Goal: Task Accomplishment & Management: Manage account settings

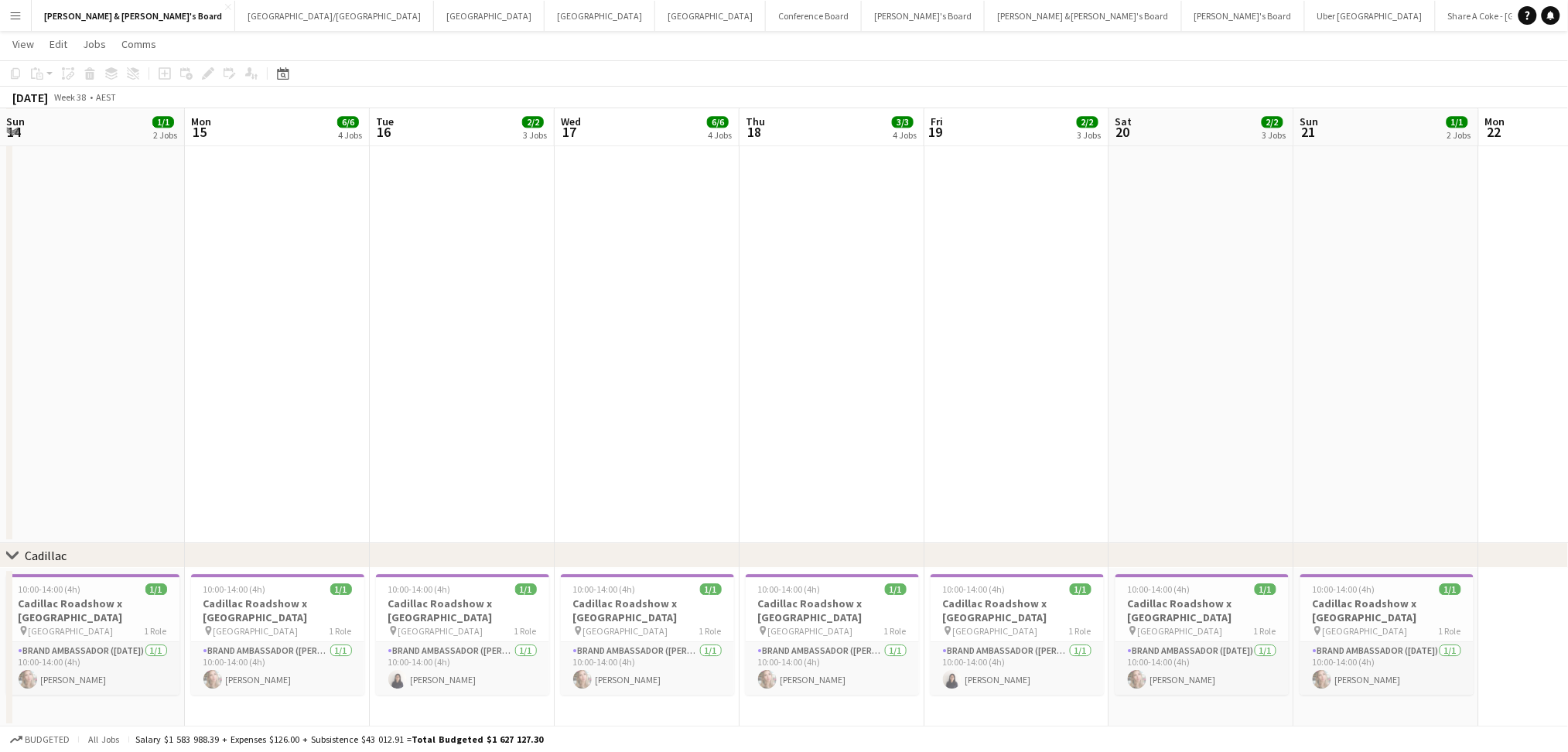
scroll to position [0, 517]
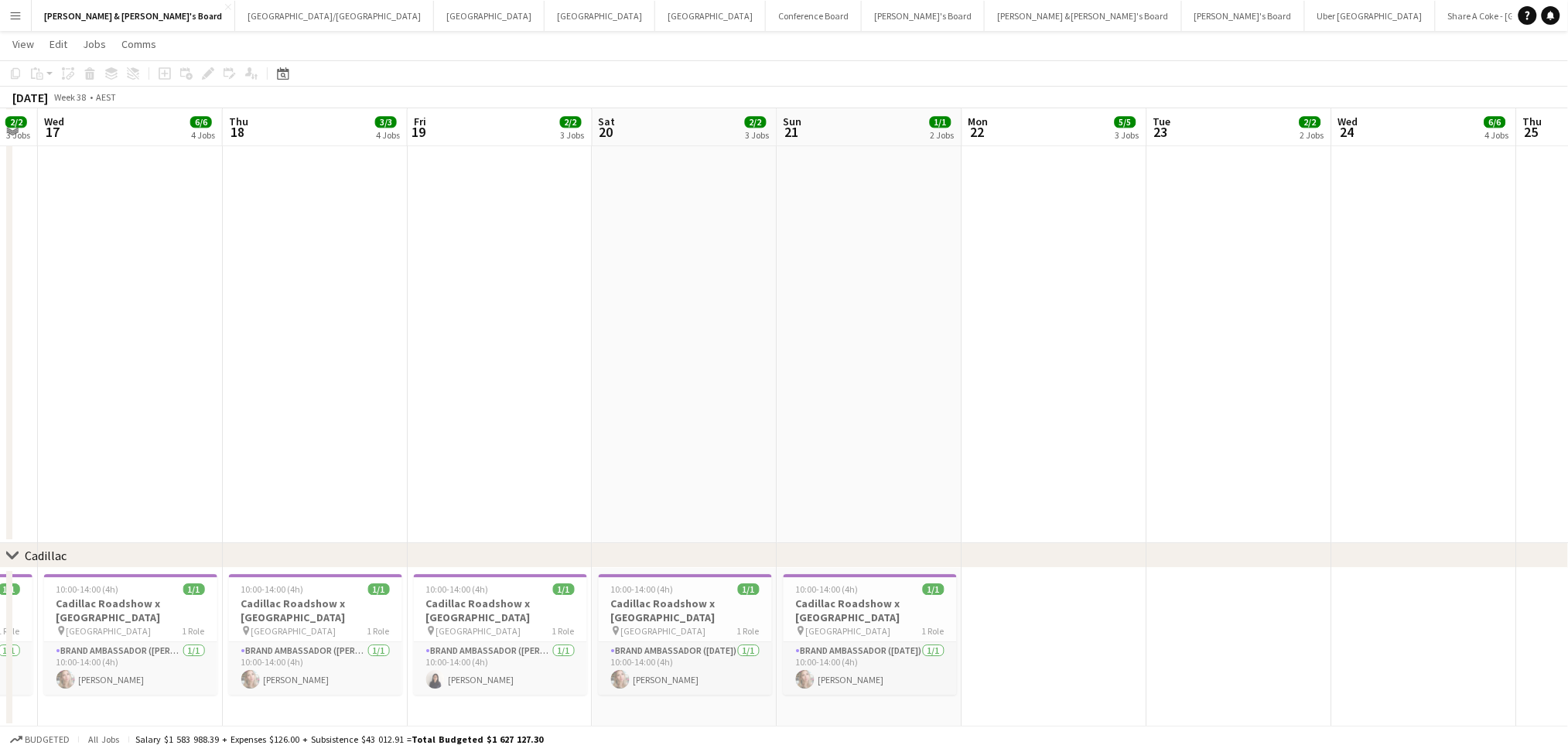
click at [853, 610] on h3 "Cadillac Roadshow x [GEOGRAPHIC_DATA]" at bounding box center [871, 610] width 174 height 28
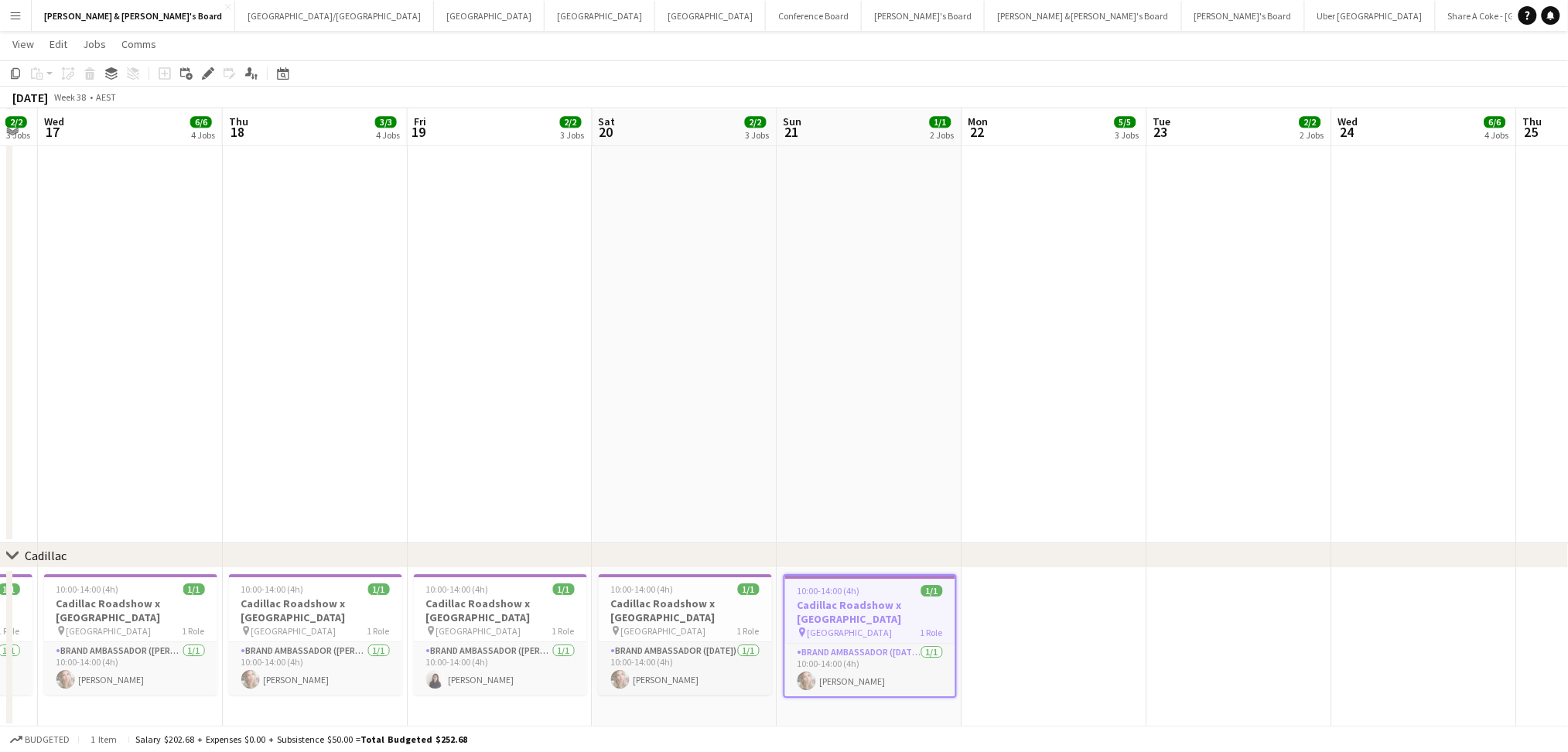
click at [853, 610] on h3 "Cadillac Roadshow x [GEOGRAPHIC_DATA]" at bounding box center [870, 611] width 171 height 28
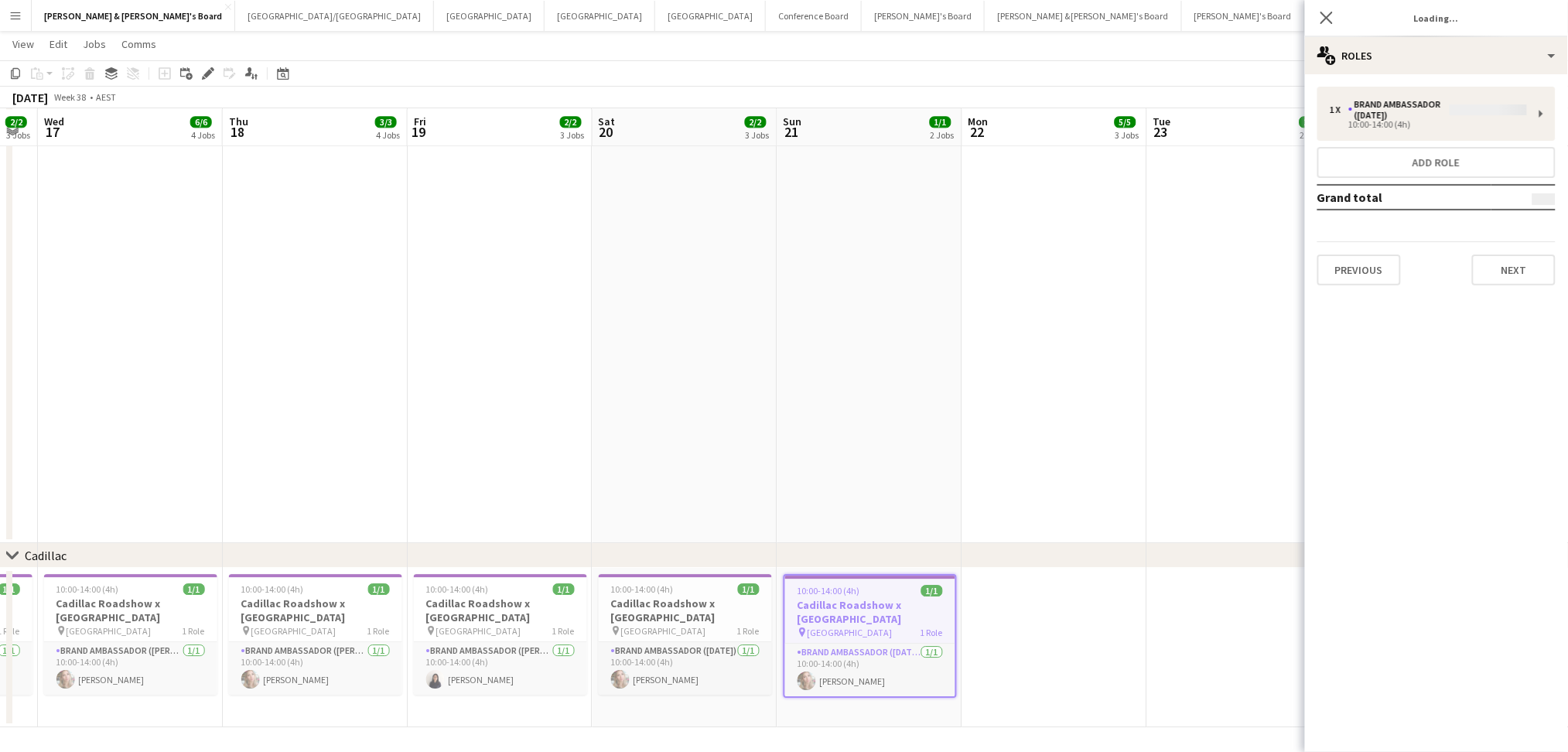
click at [853, 610] on h3 "Cadillac Roadshow x [GEOGRAPHIC_DATA]" at bounding box center [870, 611] width 171 height 28
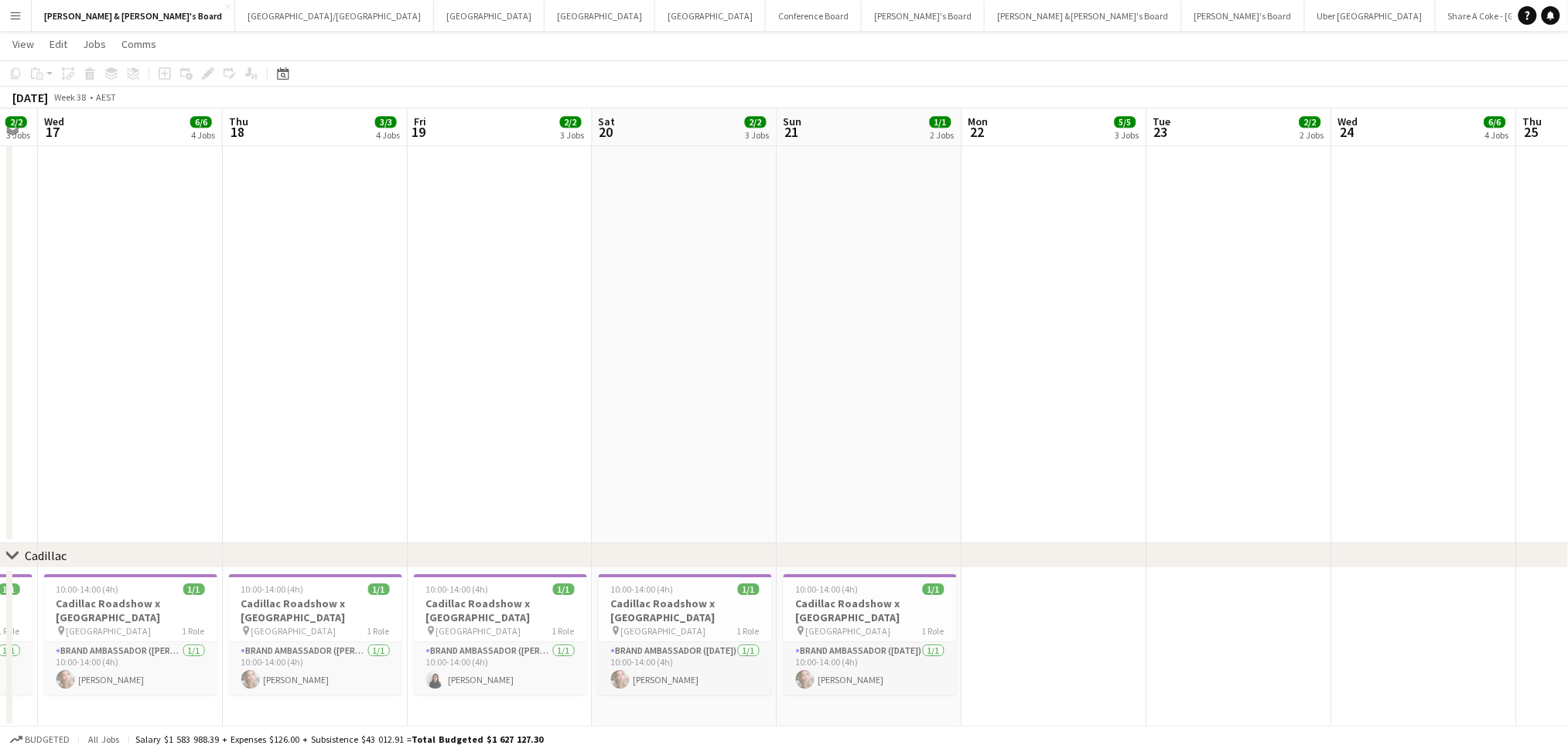
click at [853, 610] on h3 "Cadillac Roadshow x [GEOGRAPHIC_DATA]" at bounding box center [871, 610] width 174 height 28
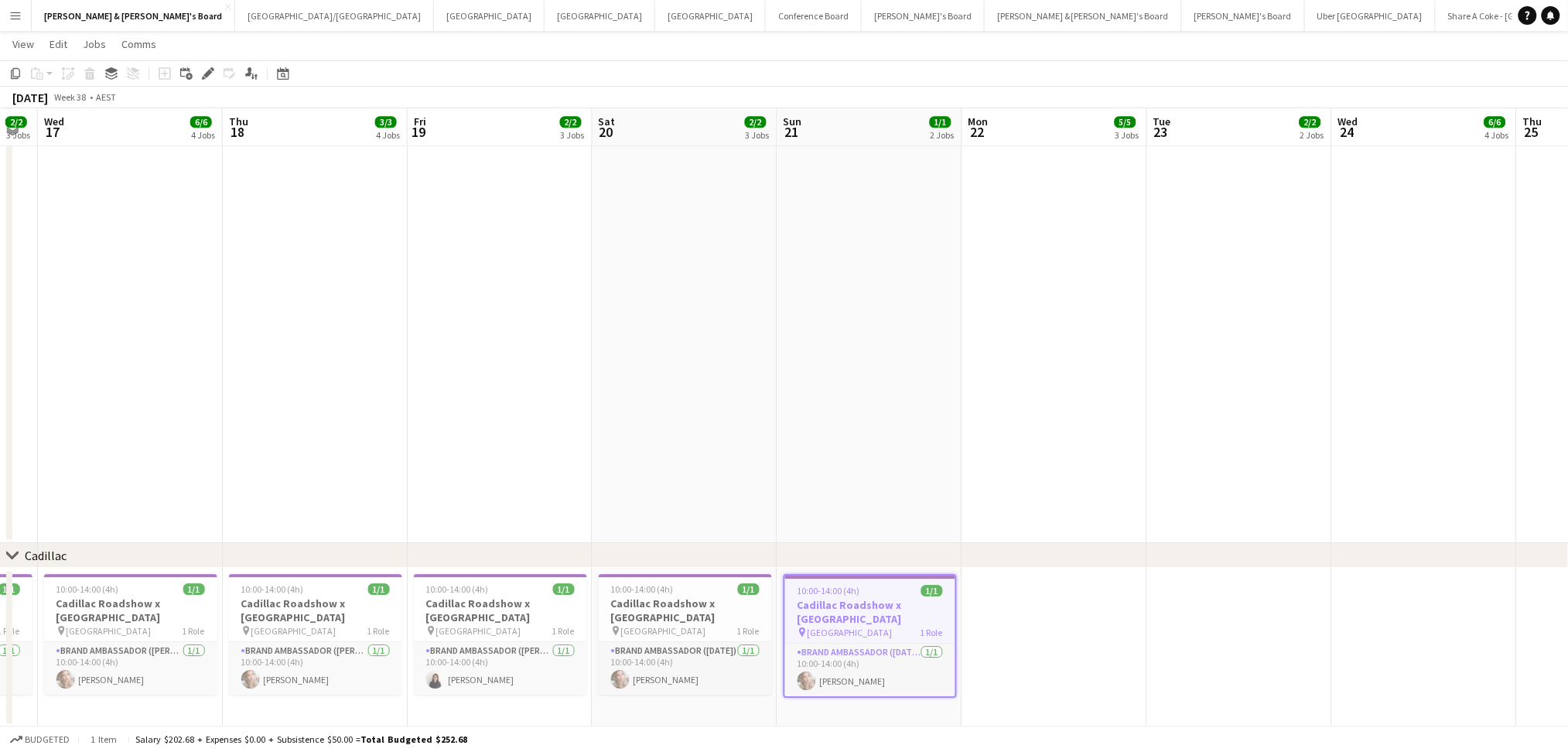
click at [853, 610] on h3 "Cadillac Roadshow x [GEOGRAPHIC_DATA]" at bounding box center [870, 611] width 171 height 28
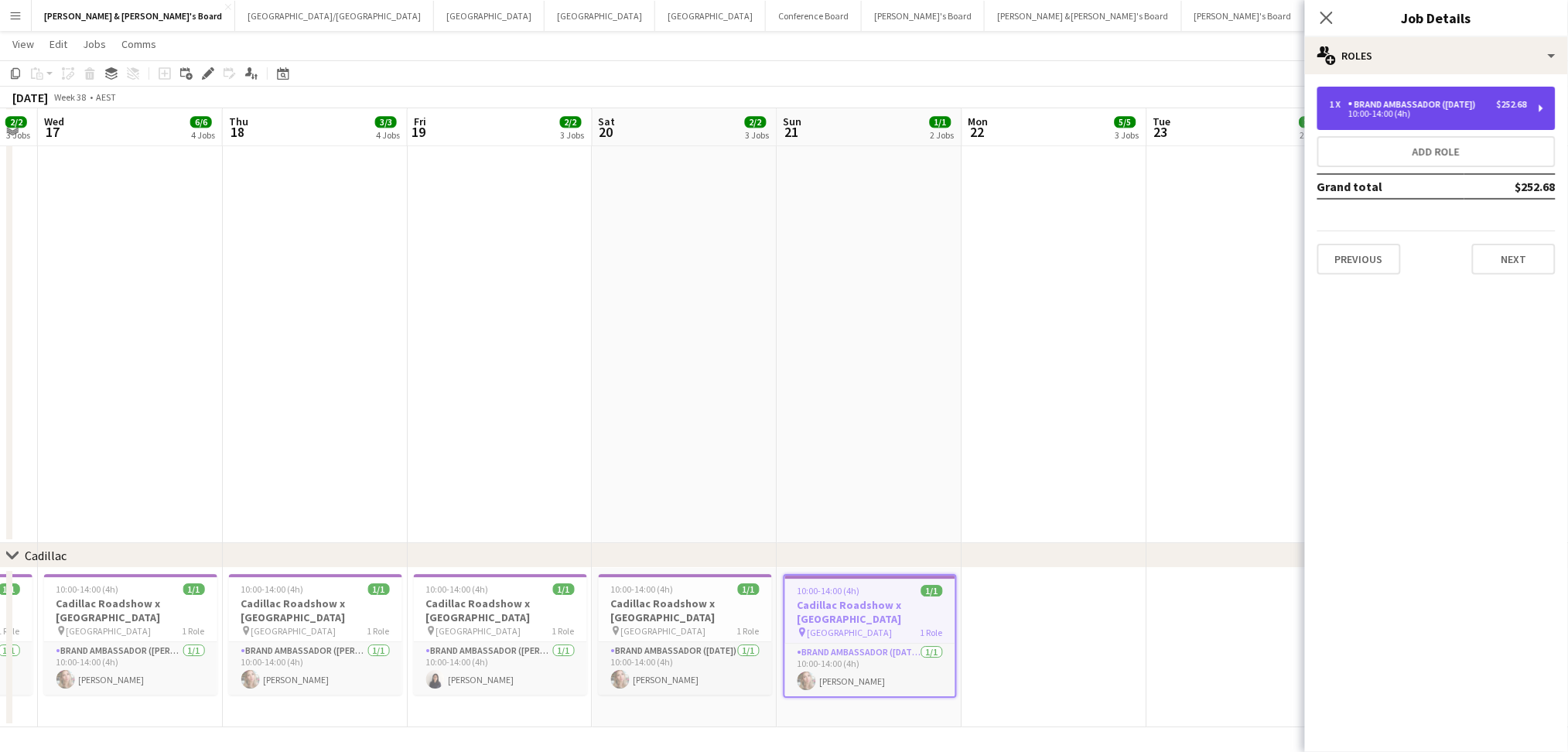
click at [1393, 116] on div "10:00-14:00 (4h)" at bounding box center [1428, 114] width 197 height 8
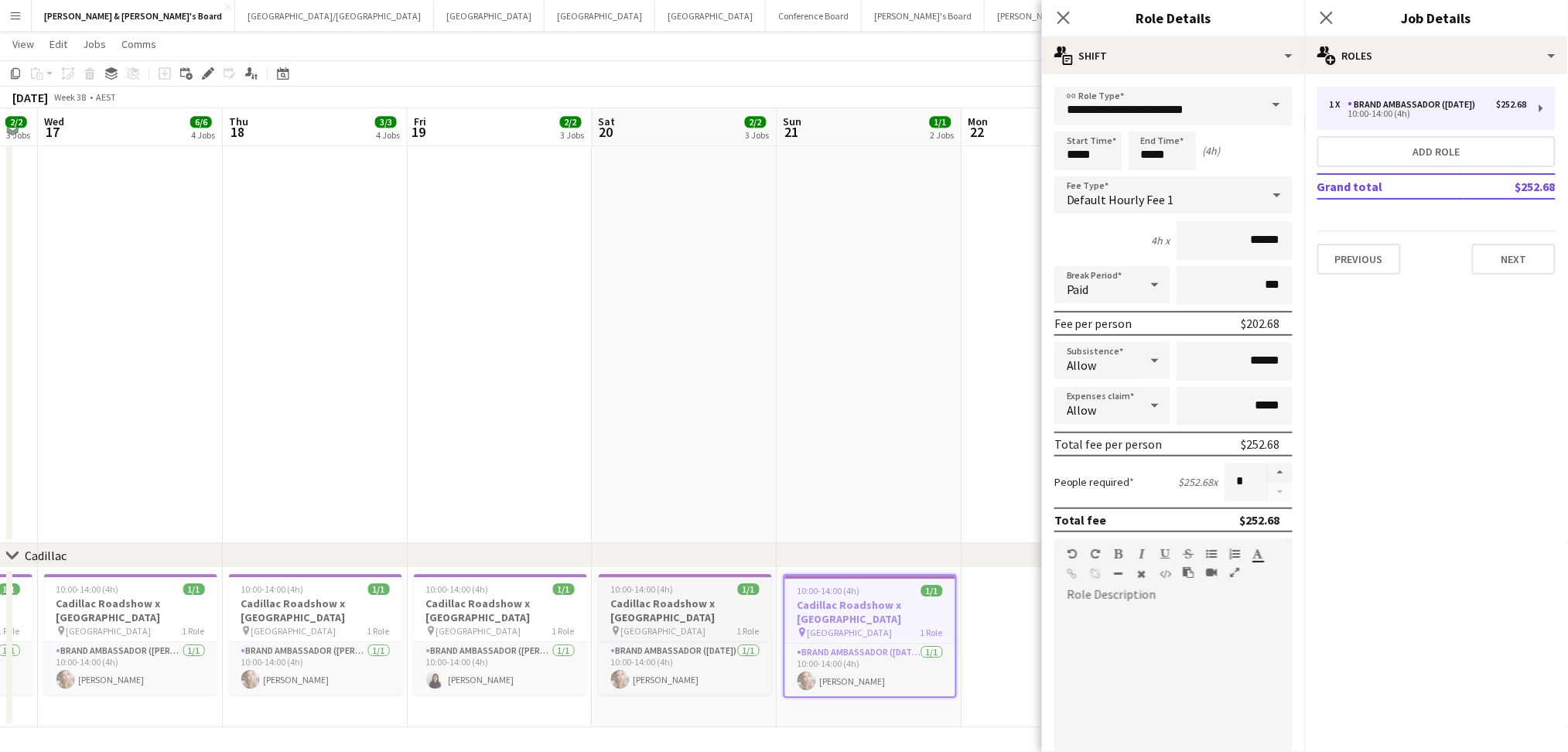
click at [715, 628] on div "pin [GEOGRAPHIC_DATA] 1 Role" at bounding box center [685, 630] width 174 height 12
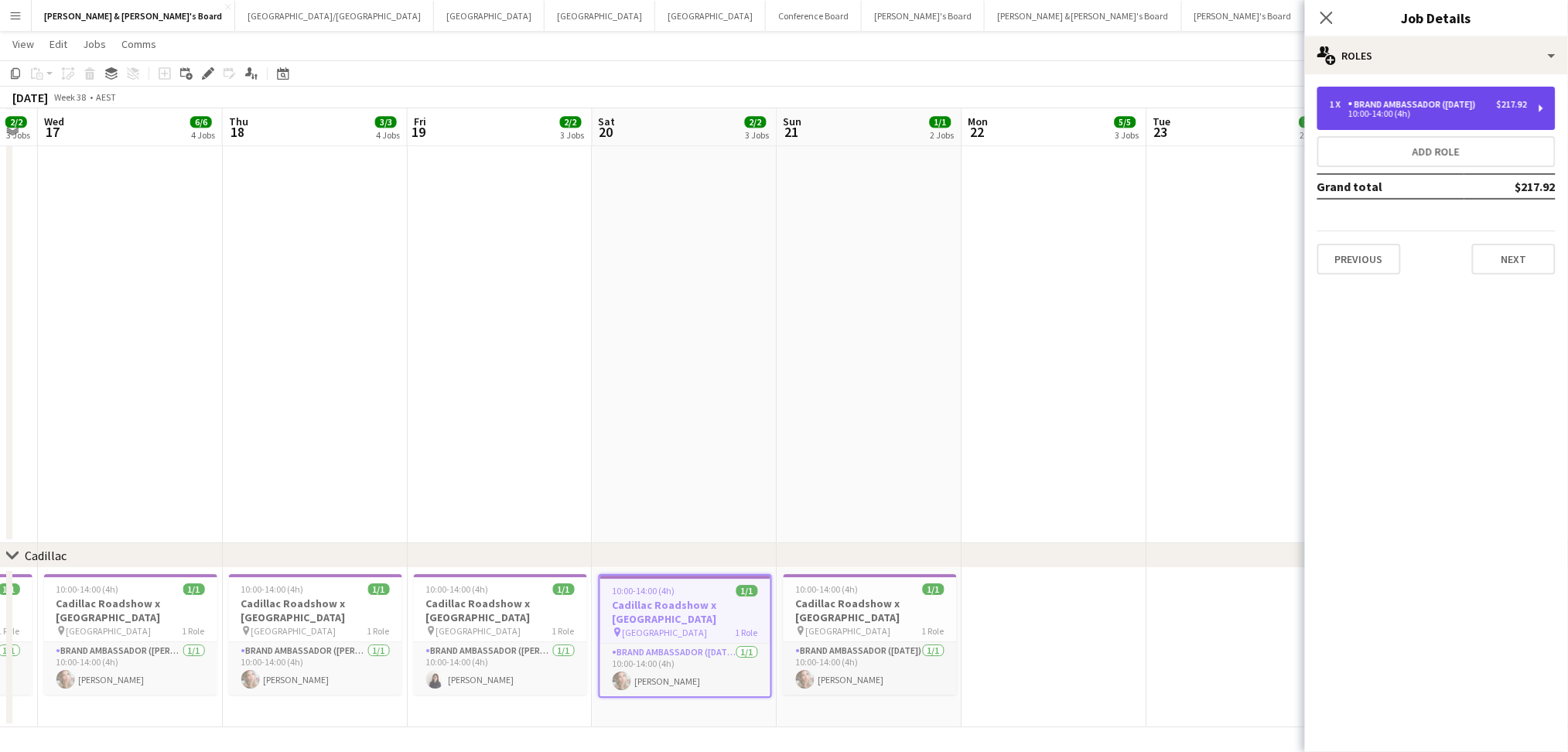
click at [1425, 122] on div "1 x Brand Ambassador ([DATE]) $217.92 10:00-14:00 (4h)" at bounding box center [1436, 108] width 238 height 43
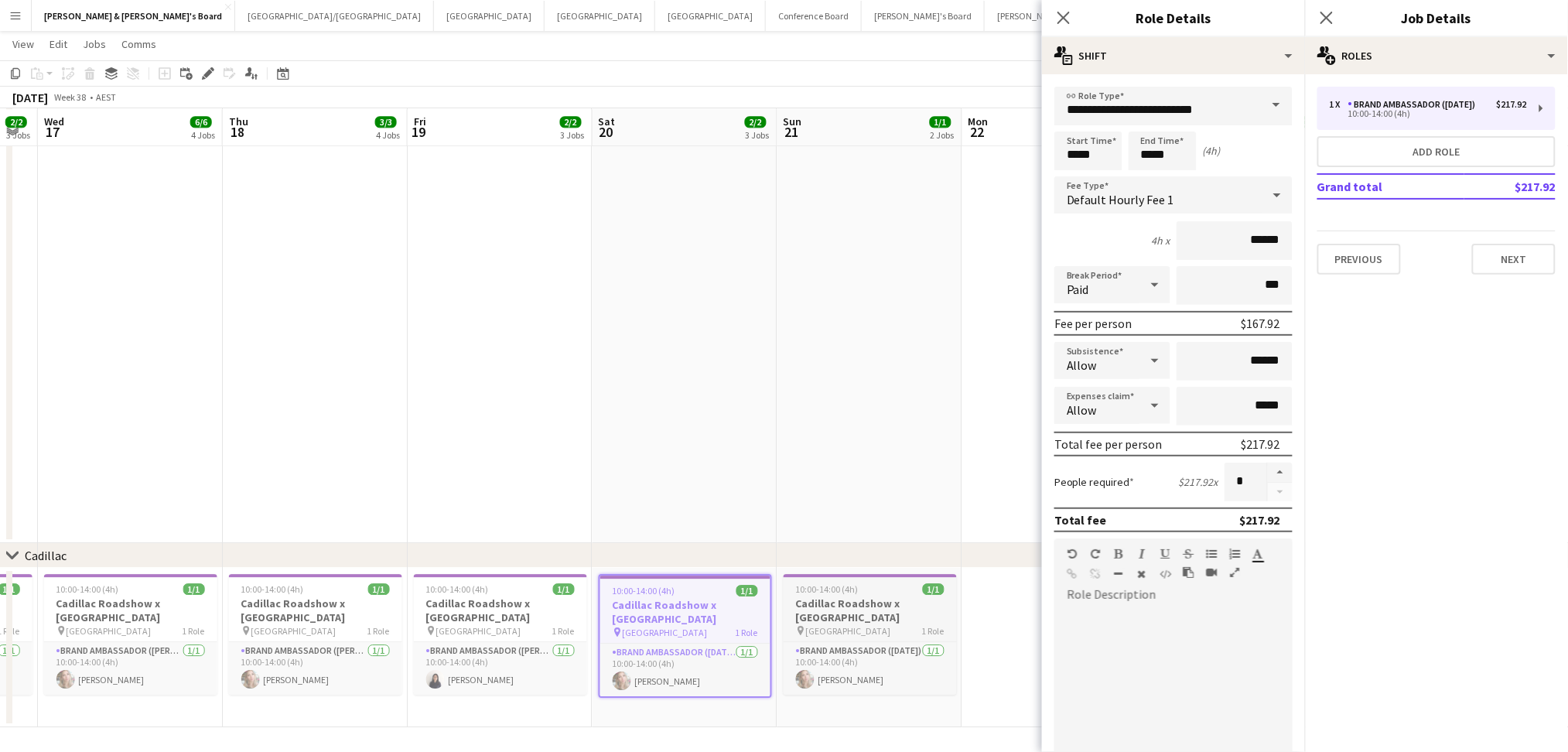
drag, startPoint x: 863, startPoint y: 466, endPoint x: 862, endPoint y: 584, distance: 118.0
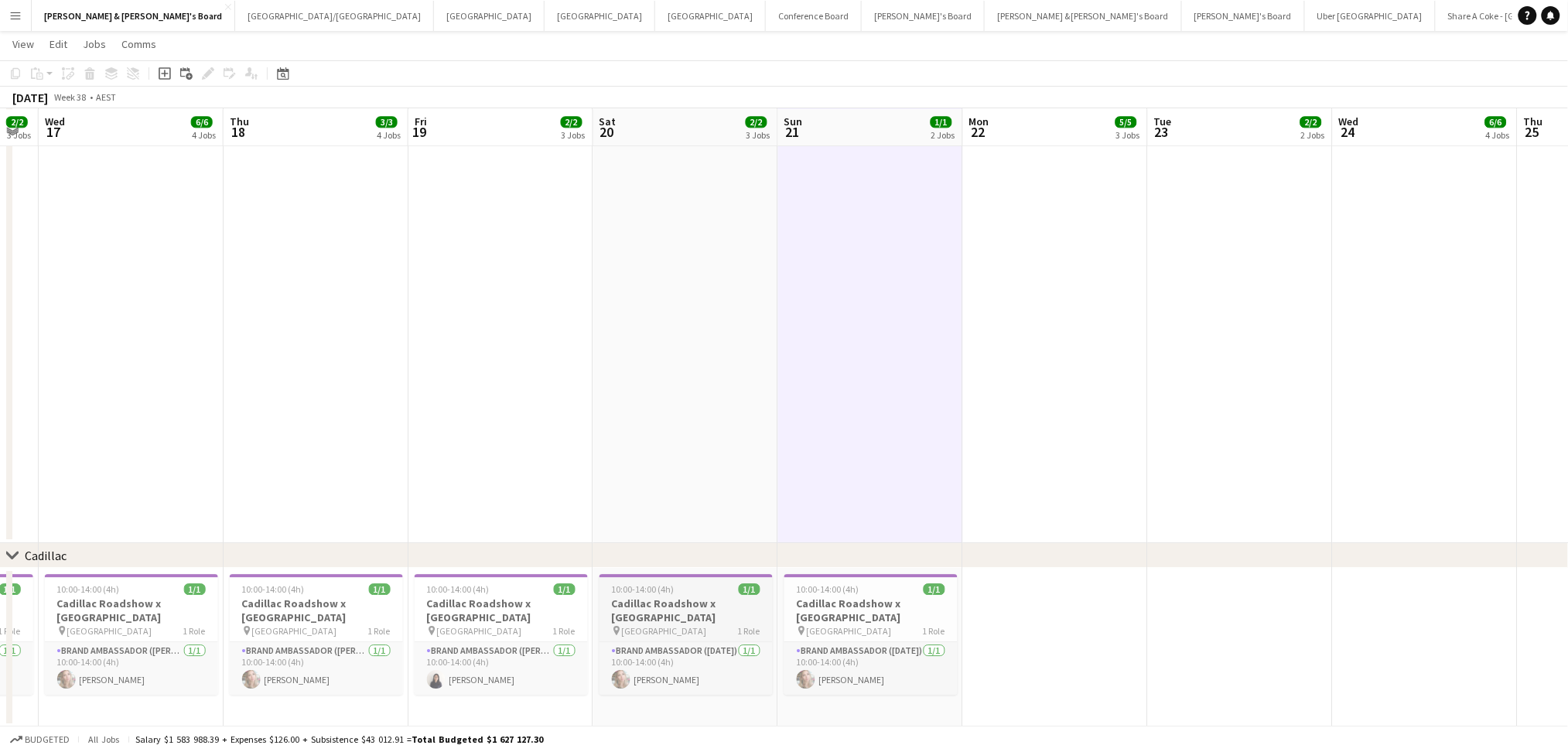
click at [860, 596] on h3 "Cadillac Roadshow x [GEOGRAPHIC_DATA]" at bounding box center [871, 610] width 174 height 28
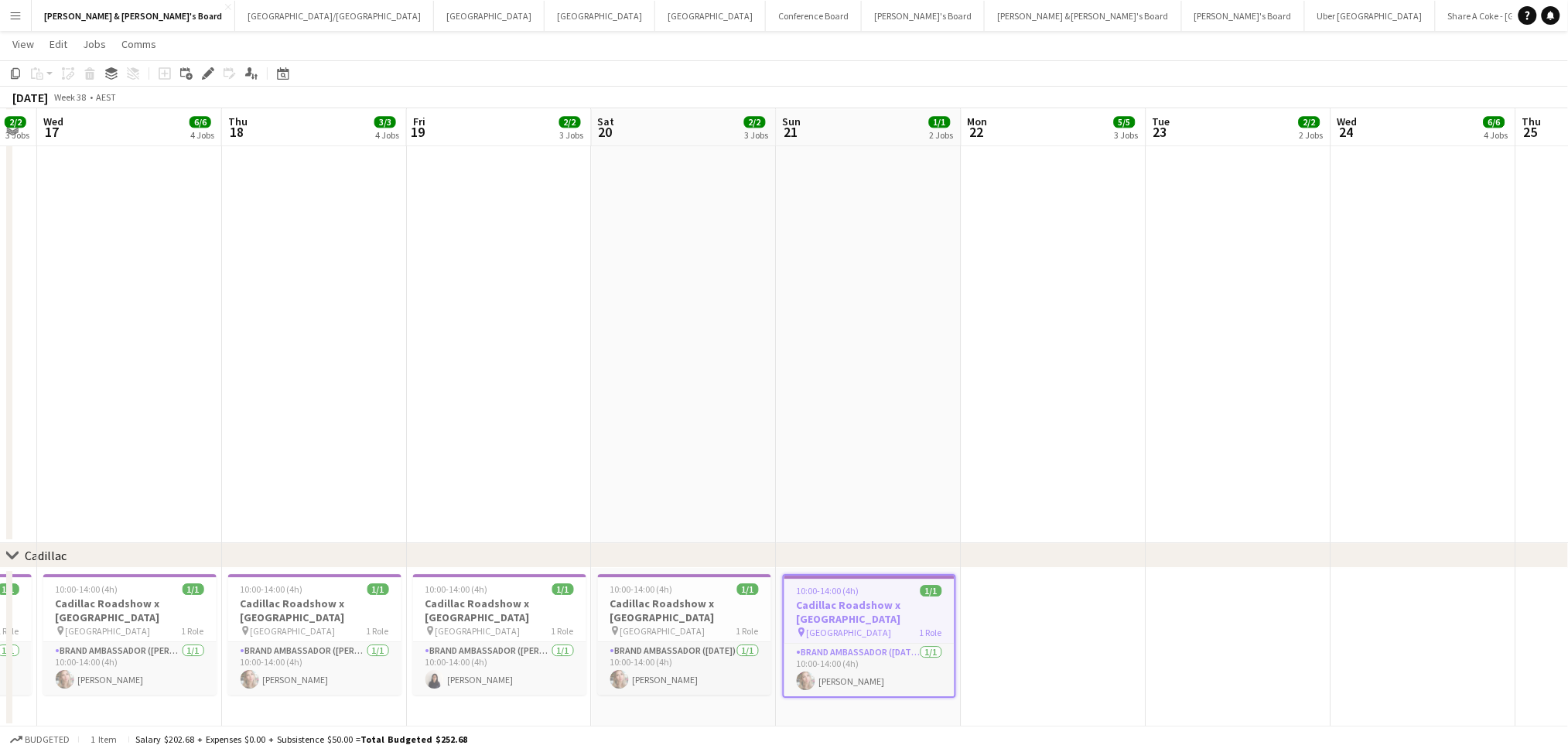
drag, startPoint x: 704, startPoint y: 607, endPoint x: 522, endPoint y: 607, distance: 182.0
click at [522, 607] on h3 "Cadillac Roadshow x [GEOGRAPHIC_DATA]" at bounding box center [500, 610] width 174 height 28
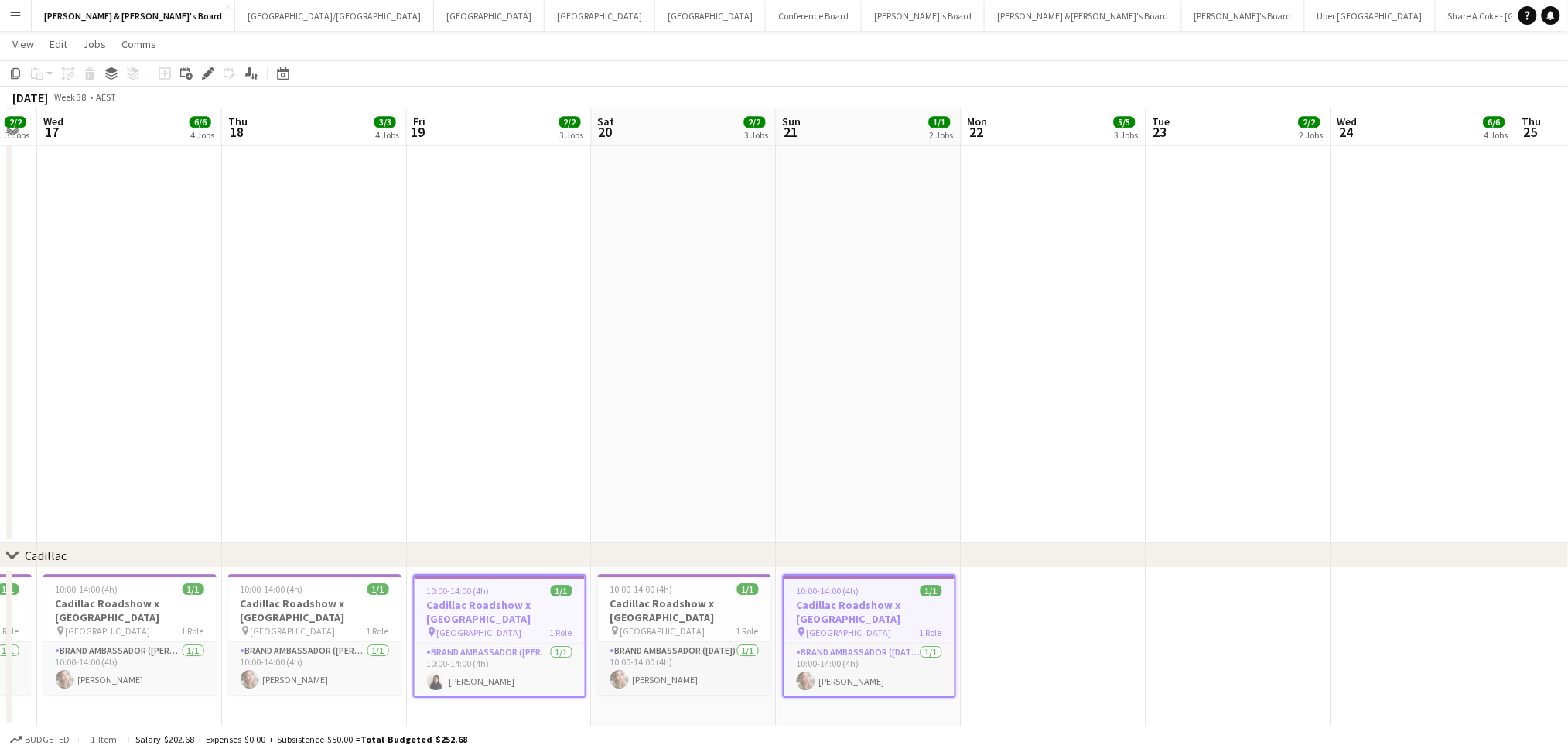
scroll to position [0, 523]
click at [603, 609] on h3 "Cadillac Roadshow x [GEOGRAPHIC_DATA]" at bounding box center [679, 610] width 174 height 28
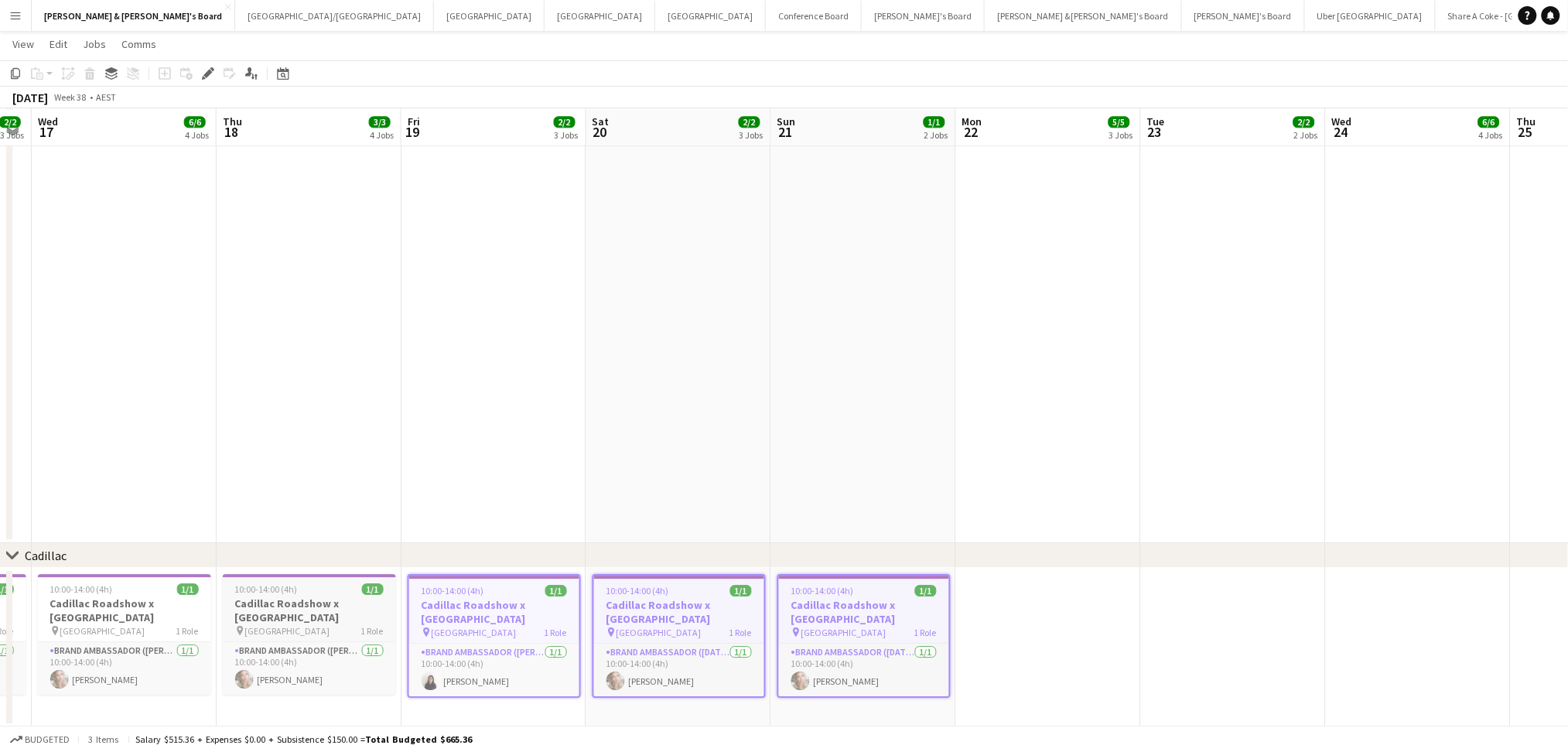
click at [310, 601] on h3 "Cadillac Roadshow x [GEOGRAPHIC_DATA]" at bounding box center [309, 610] width 174 height 28
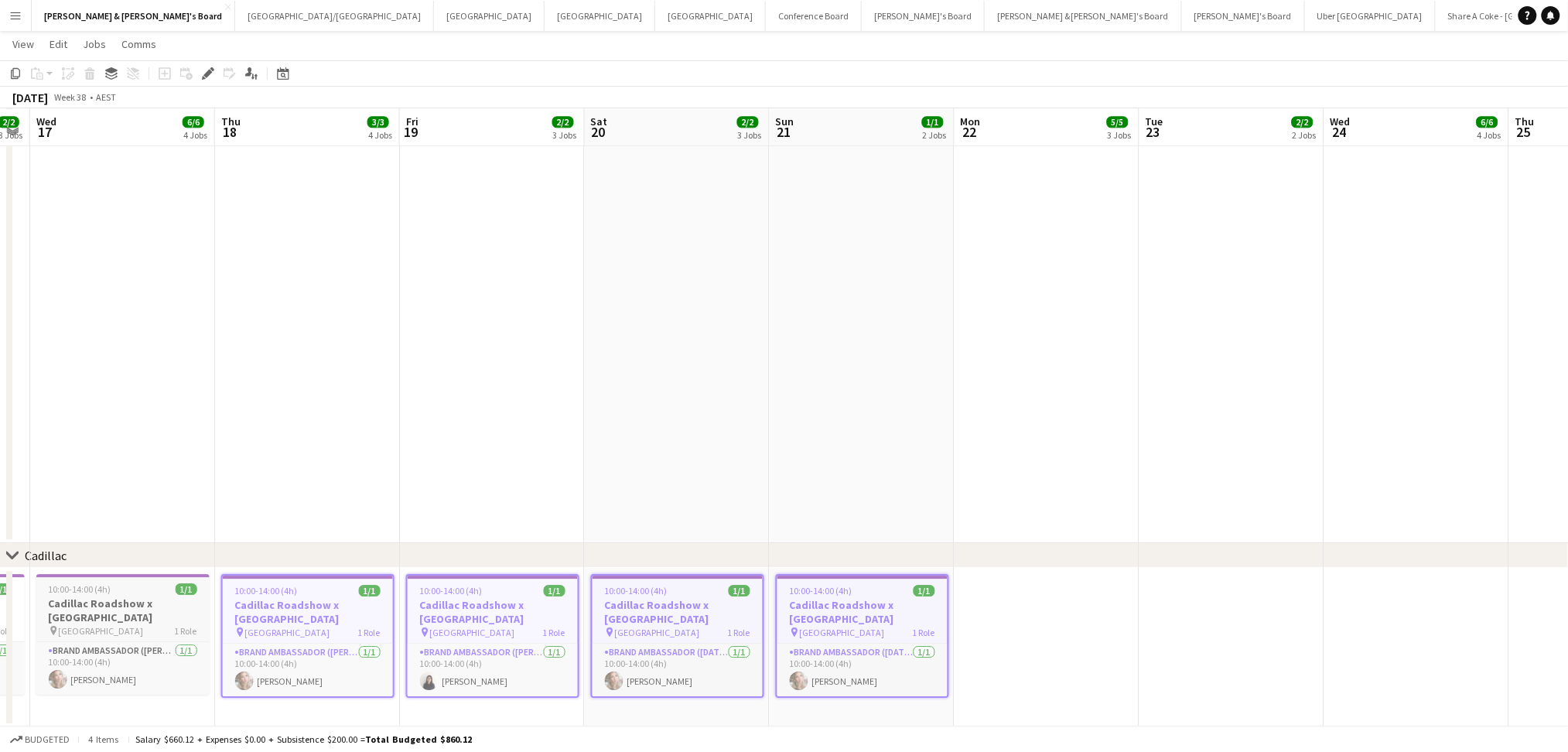
click at [147, 606] on h3 "Cadillac Roadshow x [GEOGRAPHIC_DATA]" at bounding box center [123, 610] width 174 height 28
drag, startPoint x: 298, startPoint y: 471, endPoint x: 516, endPoint y: 611, distance: 259.1
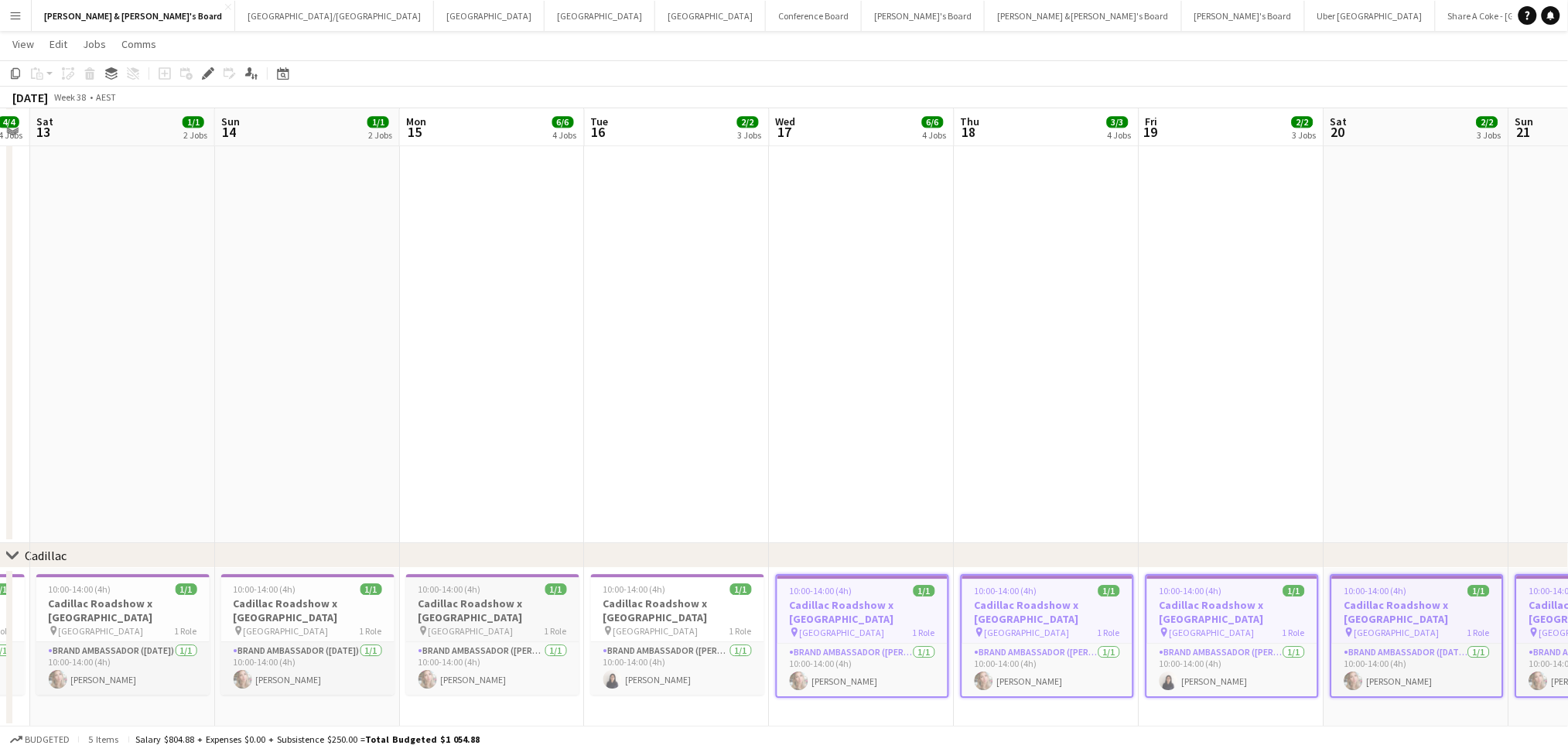
scroll to position [0, 542]
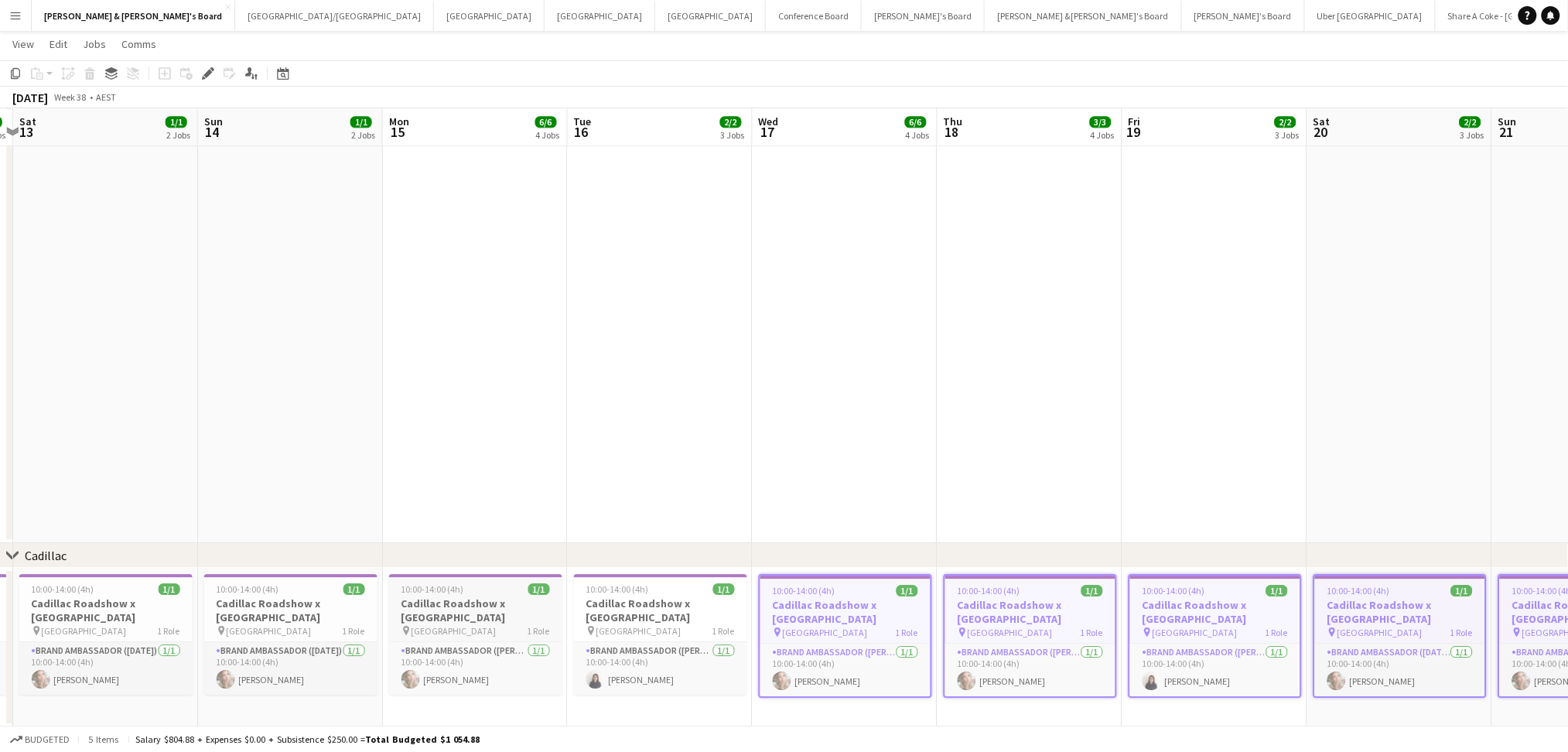
click at [513, 611] on h3 "Cadillac Roadshow x [GEOGRAPHIC_DATA]" at bounding box center [476, 610] width 174 height 28
click at [612, 614] on h3 "Cadillac Roadshow x [GEOGRAPHIC_DATA]" at bounding box center [660, 610] width 174 height 28
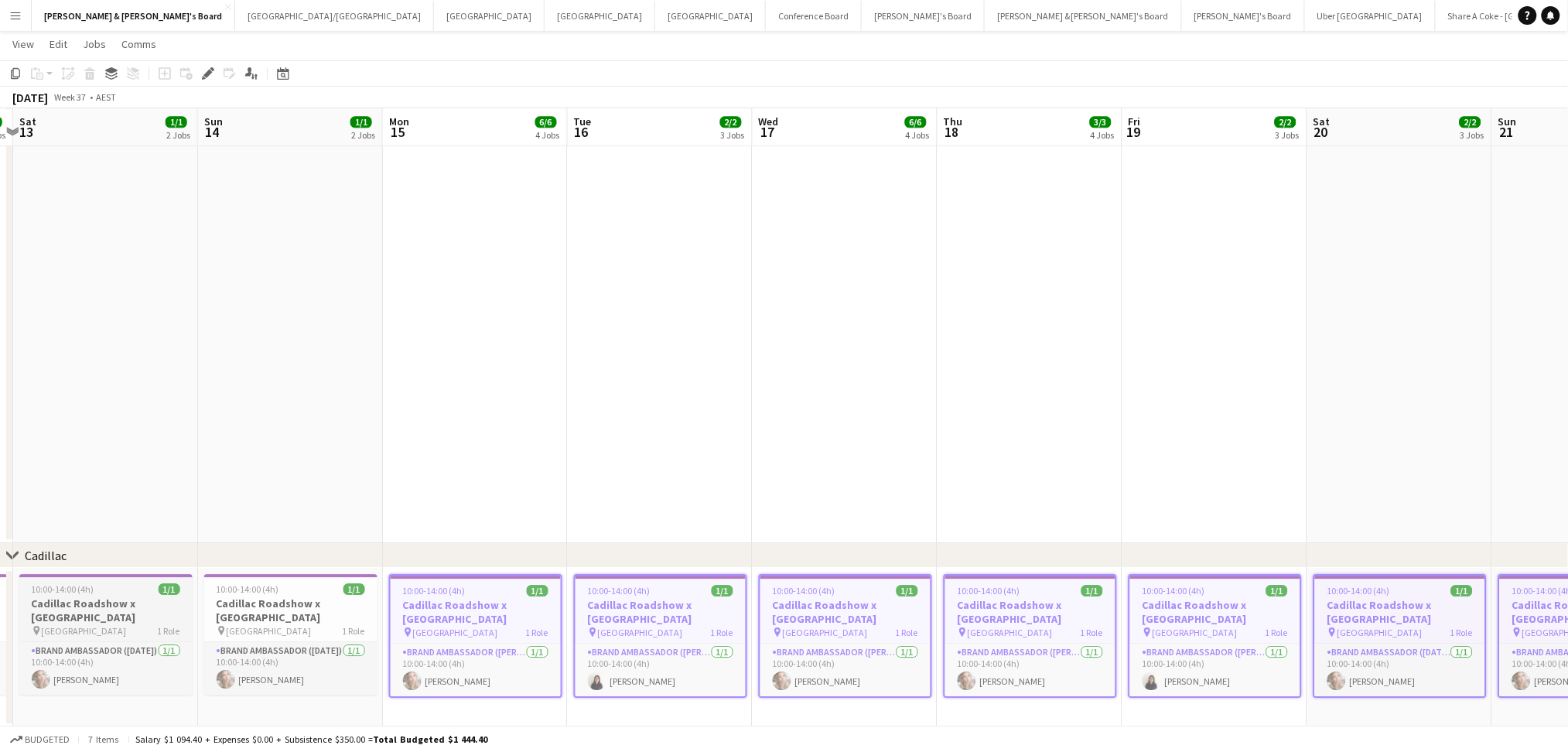
click at [315, 618] on h3 "Cadillac Roadshow x [GEOGRAPHIC_DATA]" at bounding box center [291, 610] width 174 height 28
click at [112, 624] on div "pin [GEOGRAPHIC_DATA] 1 Role" at bounding box center [106, 630] width 174 height 12
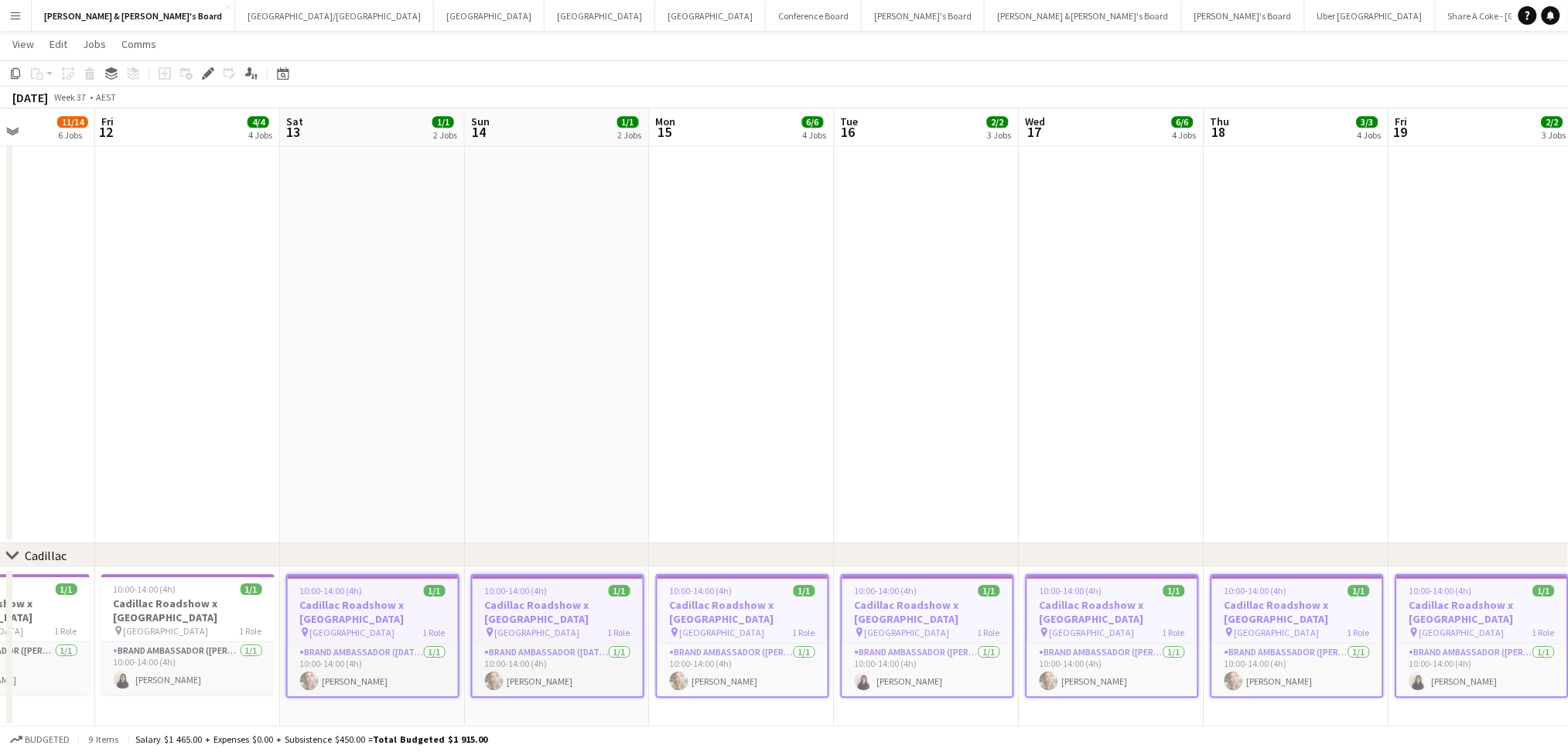
drag, startPoint x: 249, startPoint y: 523, endPoint x: 543, endPoint y: 583, distance: 300.1
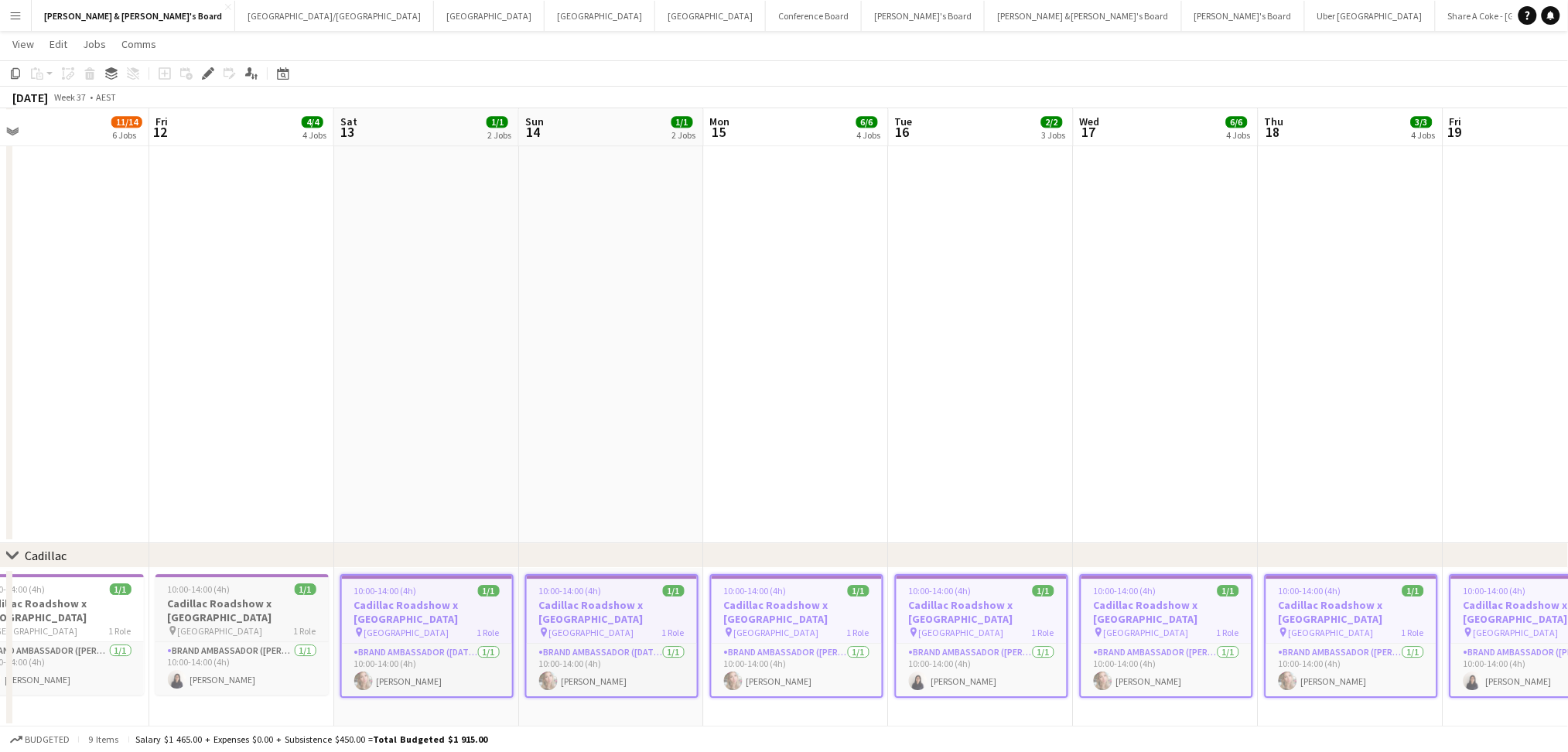
click at [268, 611] on h3 "Cadillac Roadshow x [GEOGRAPHIC_DATA]" at bounding box center [242, 610] width 174 height 28
click at [82, 619] on h3 "Cadillac Roadshow x [GEOGRAPHIC_DATA]" at bounding box center [58, 610] width 174 height 28
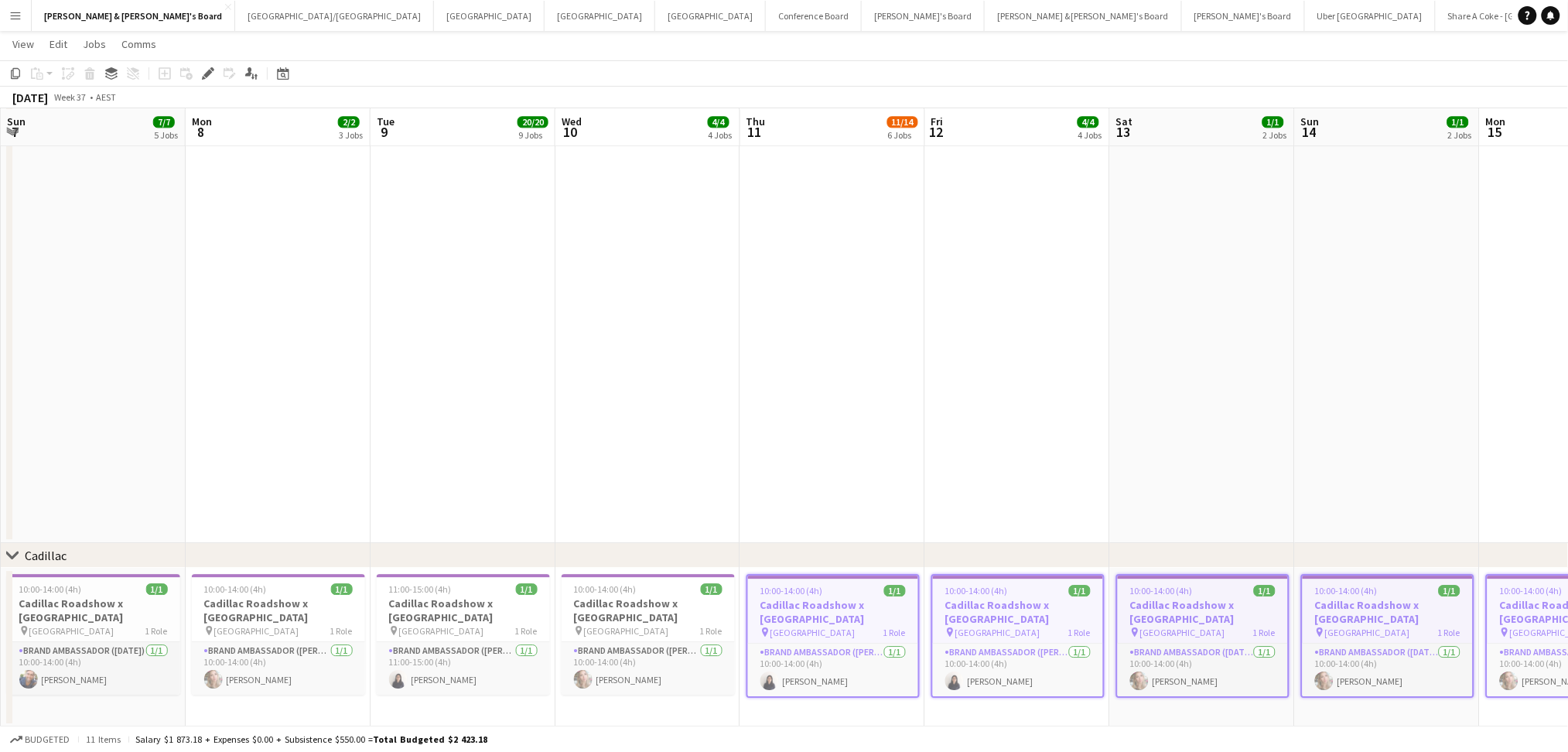
drag, startPoint x: 154, startPoint y: 502, endPoint x: 926, endPoint y: 560, distance: 774.2
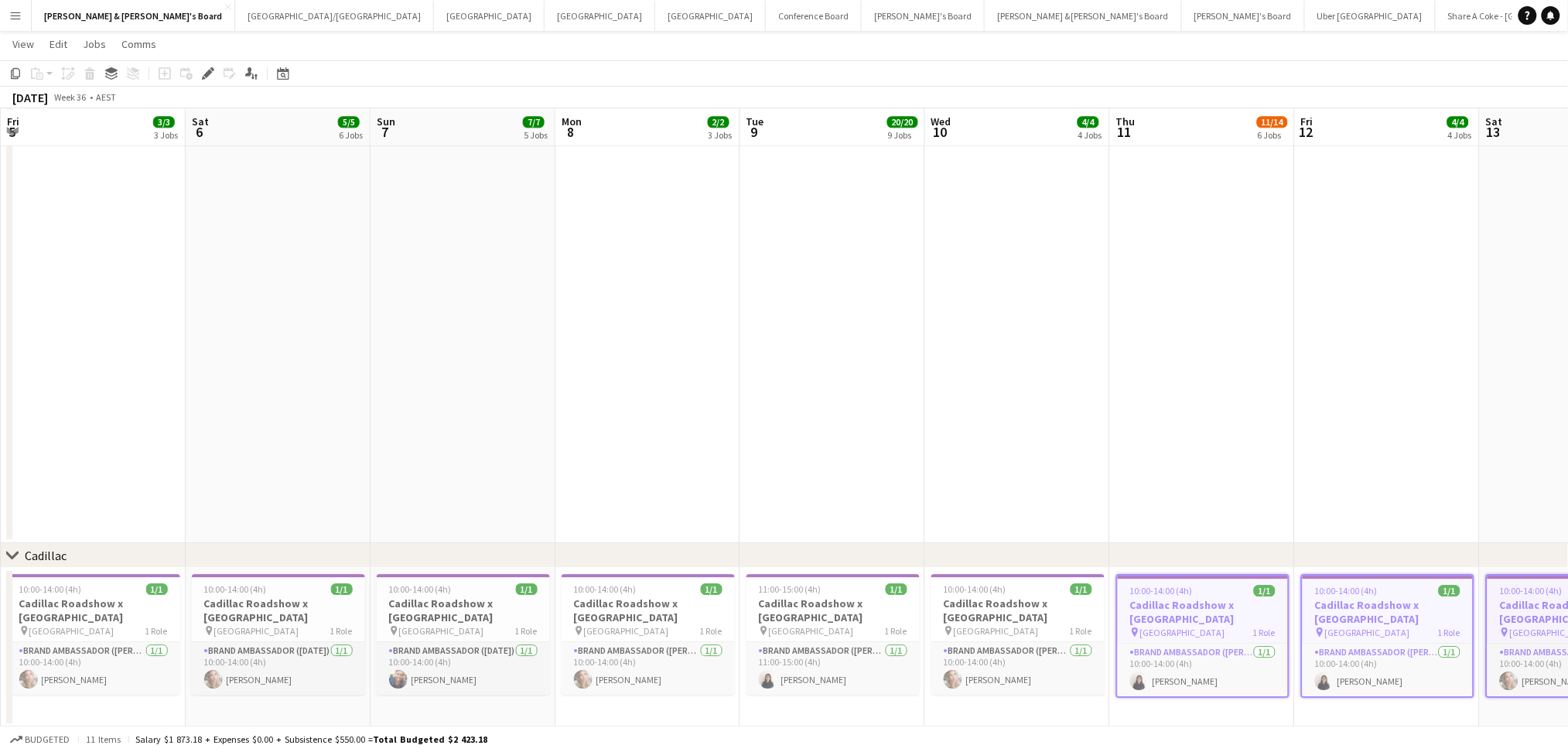
scroll to position [0, 512]
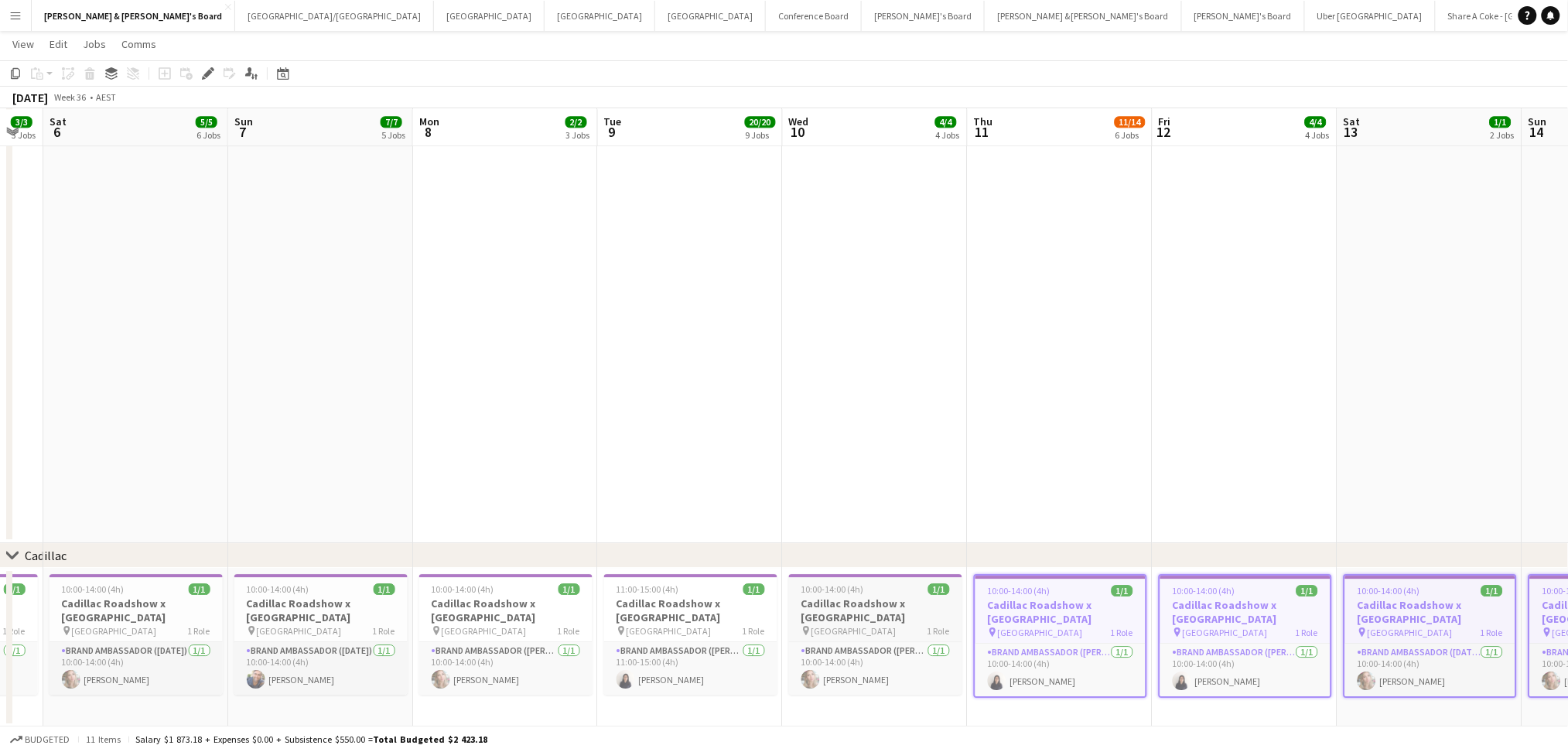
click at [884, 615] on h3 "Cadillac Roadshow x [GEOGRAPHIC_DATA]" at bounding box center [876, 610] width 174 height 28
click at [627, 613] on h3 "Cadillac Roadshow x [GEOGRAPHIC_DATA]" at bounding box center [691, 610] width 174 height 28
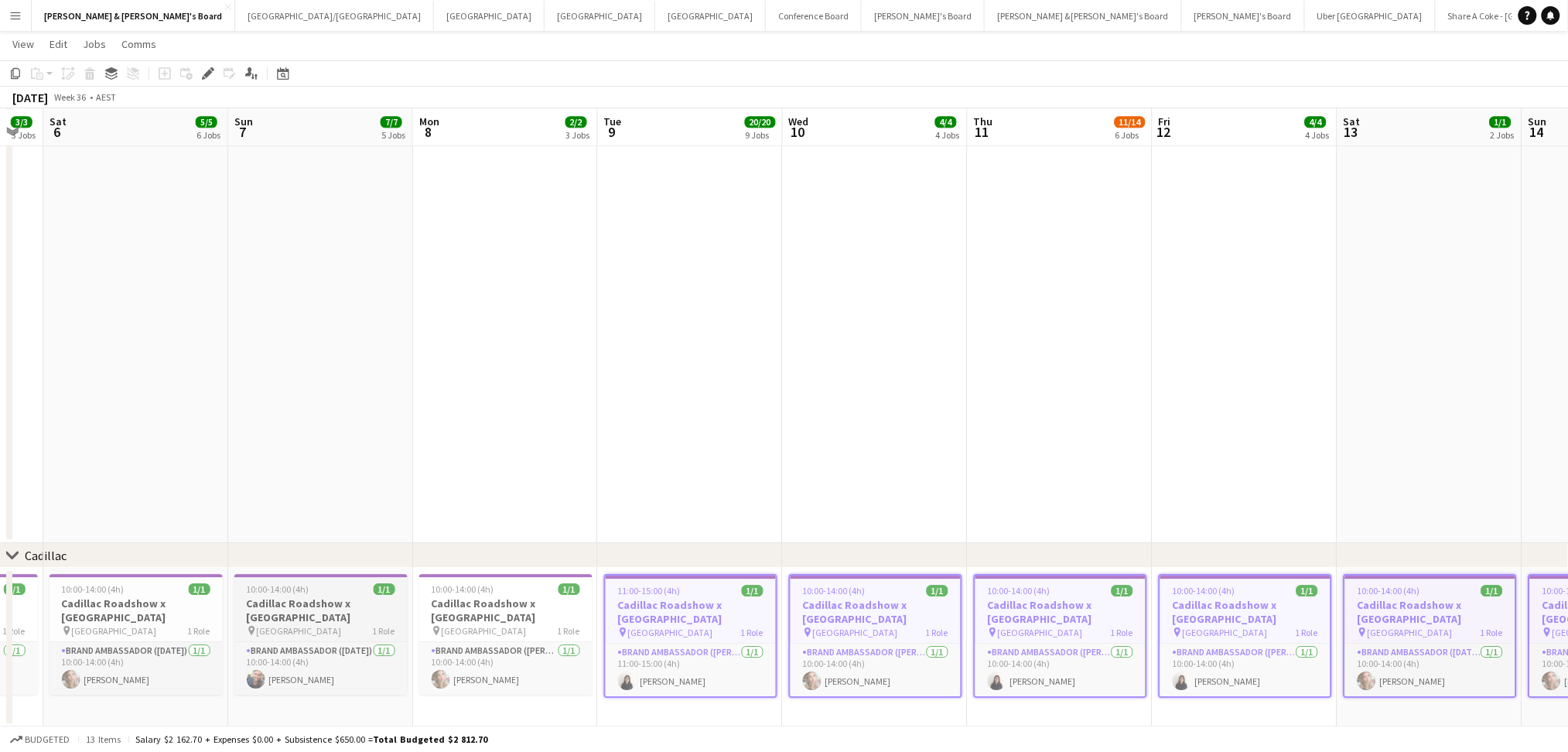
click at [496, 615] on h3 "Cadillac Roadshow x [GEOGRAPHIC_DATA]" at bounding box center [506, 610] width 174 height 28
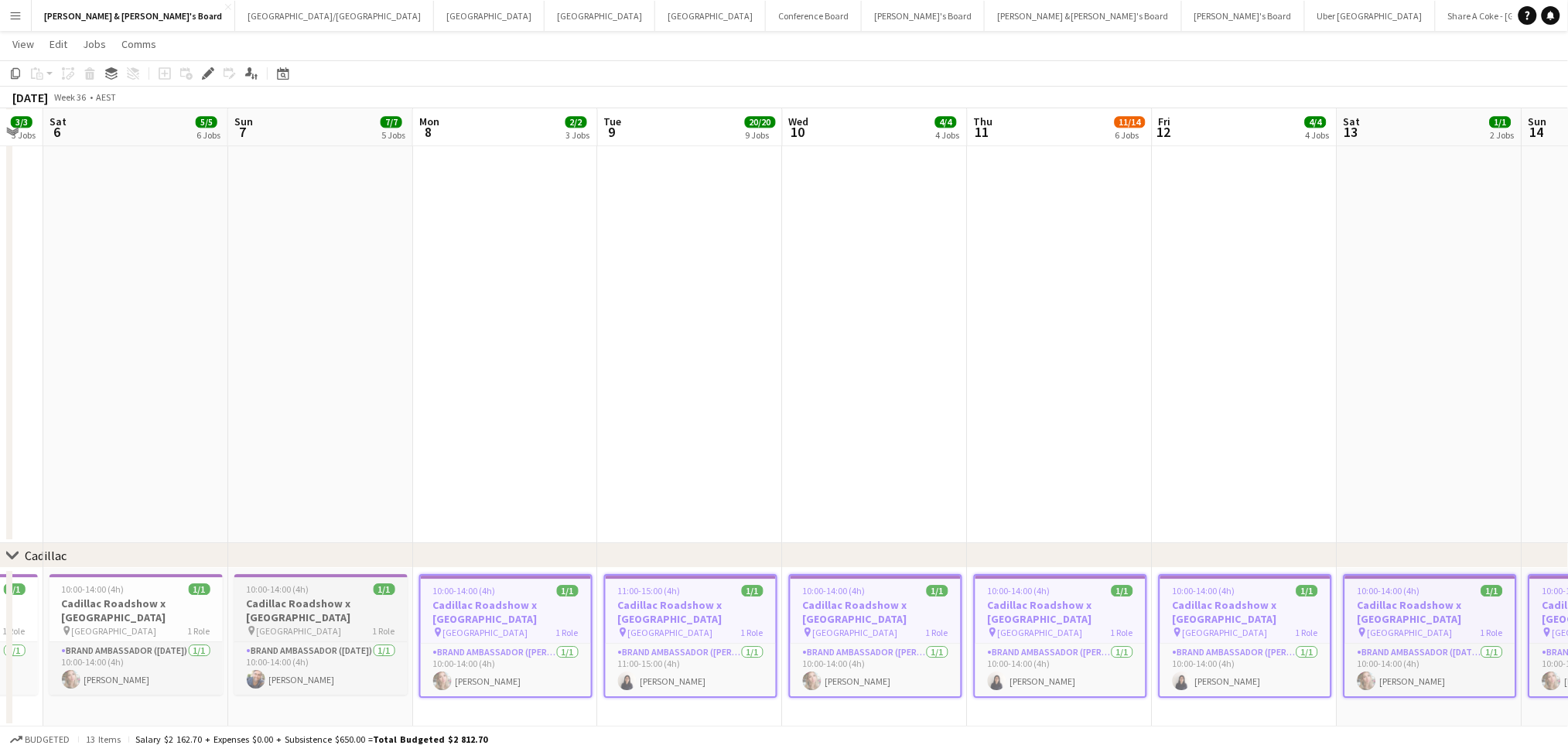
click at [246, 617] on h3 "Cadillac Roadshow x [GEOGRAPHIC_DATA]" at bounding box center [321, 610] width 174 height 28
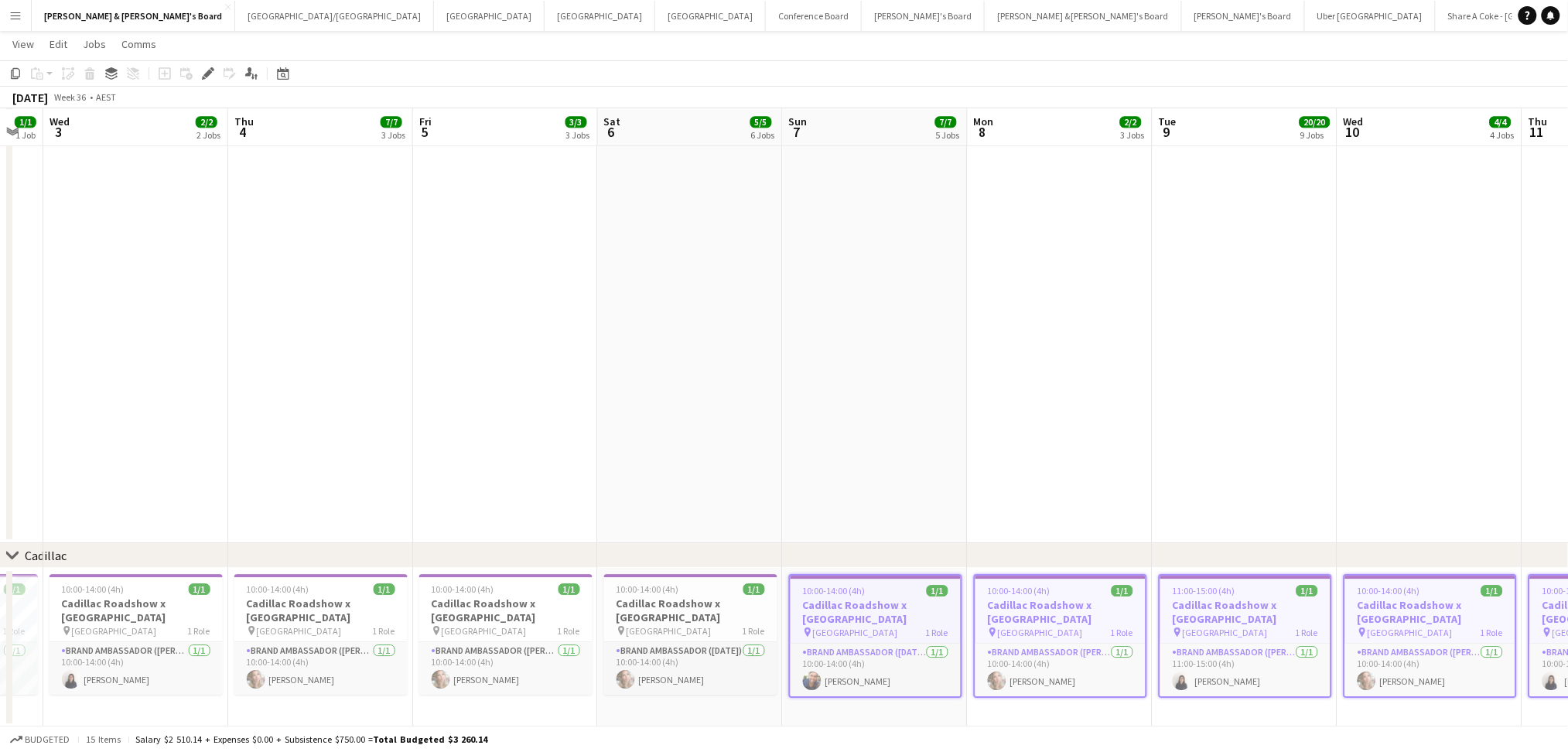
drag, startPoint x: 299, startPoint y: 468, endPoint x: 980, endPoint y: 505, distance: 682.0
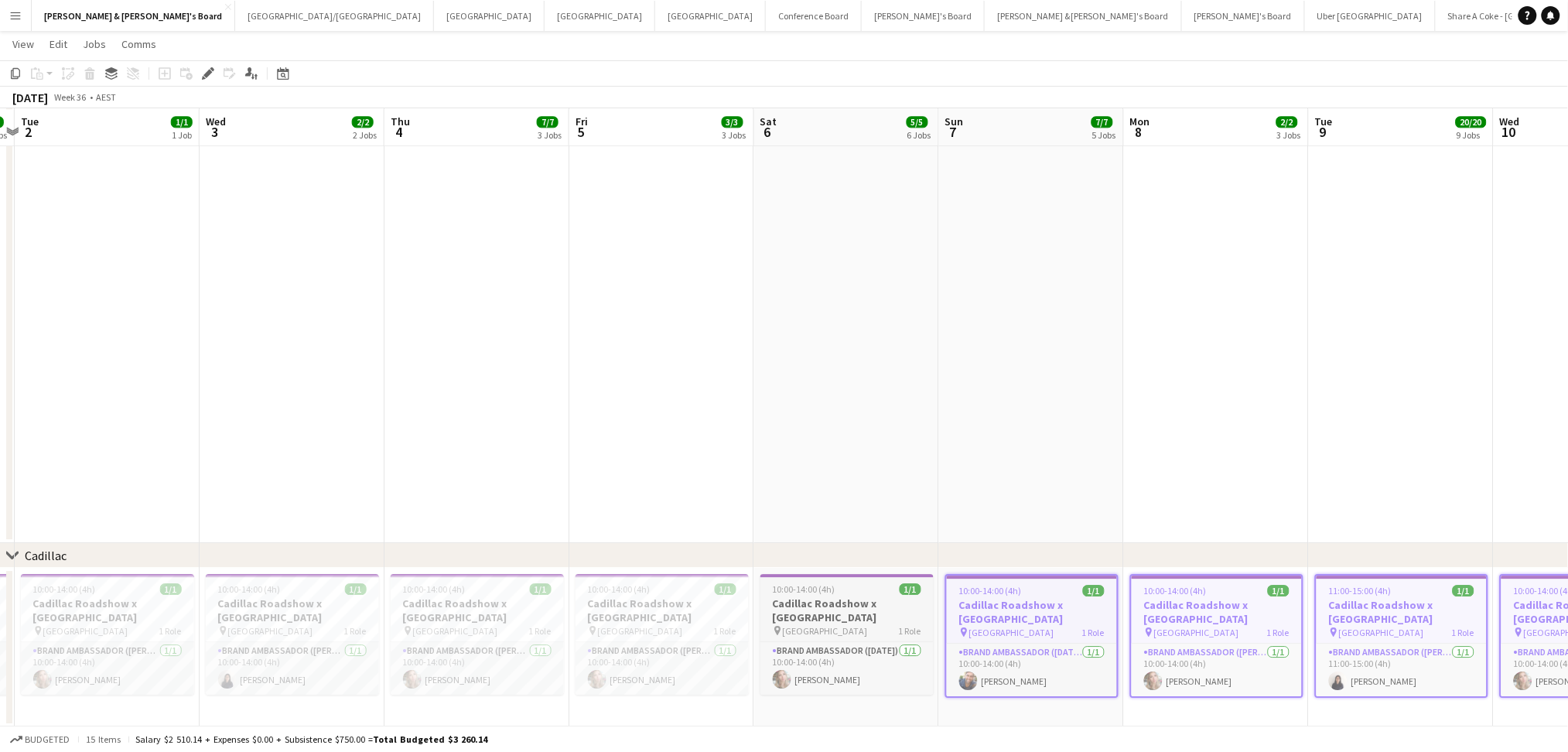
click at [836, 625] on span "[GEOGRAPHIC_DATA]" at bounding box center [825, 631] width 85 height 12
click at [702, 618] on h3 "Cadillac Roadshow x [GEOGRAPHIC_DATA]" at bounding box center [662, 610] width 174 height 28
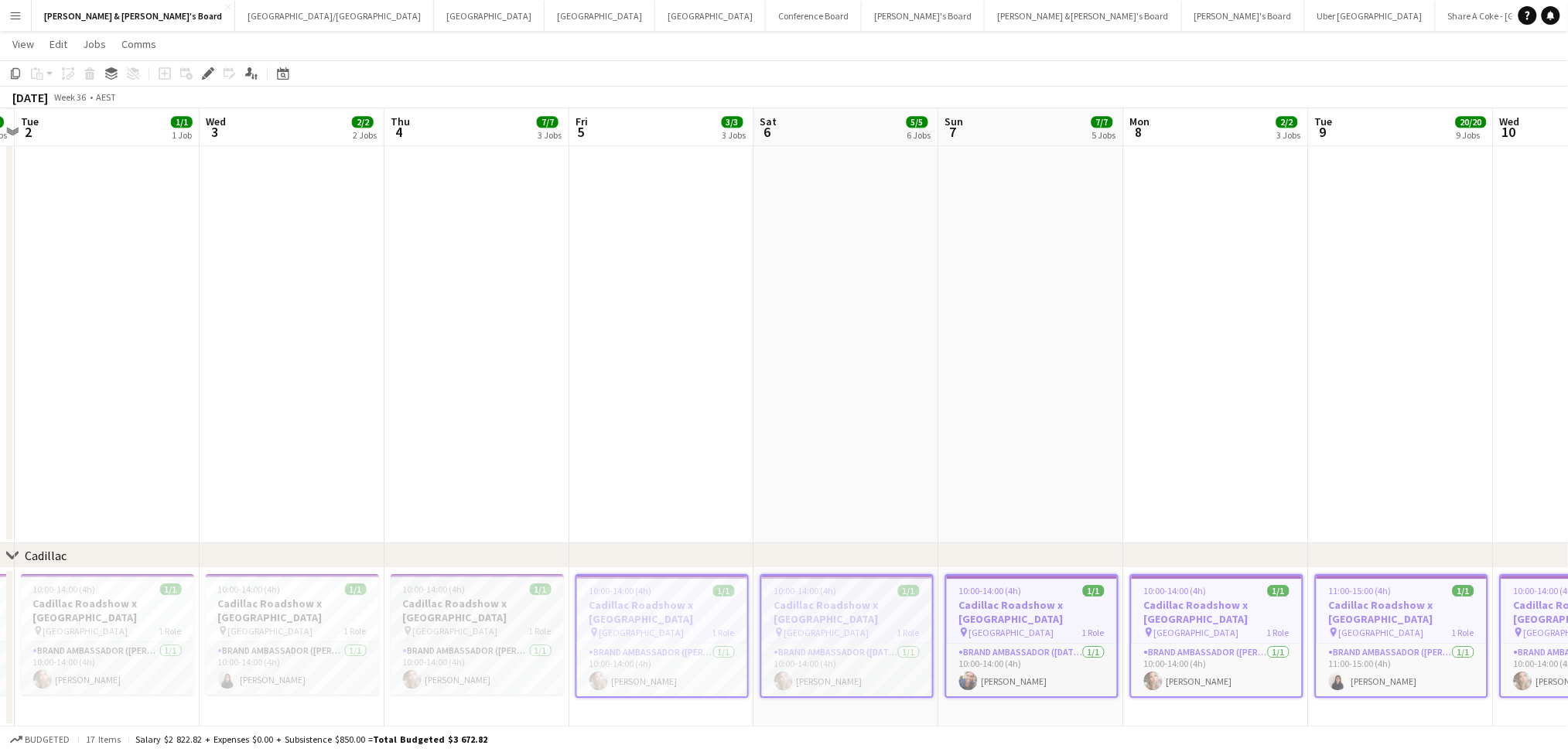
click at [469, 625] on span "[GEOGRAPHIC_DATA]" at bounding box center [455, 631] width 85 height 12
click at [264, 603] on h3 "Cadillac Roadshow x [GEOGRAPHIC_DATA]" at bounding box center [292, 610] width 174 height 28
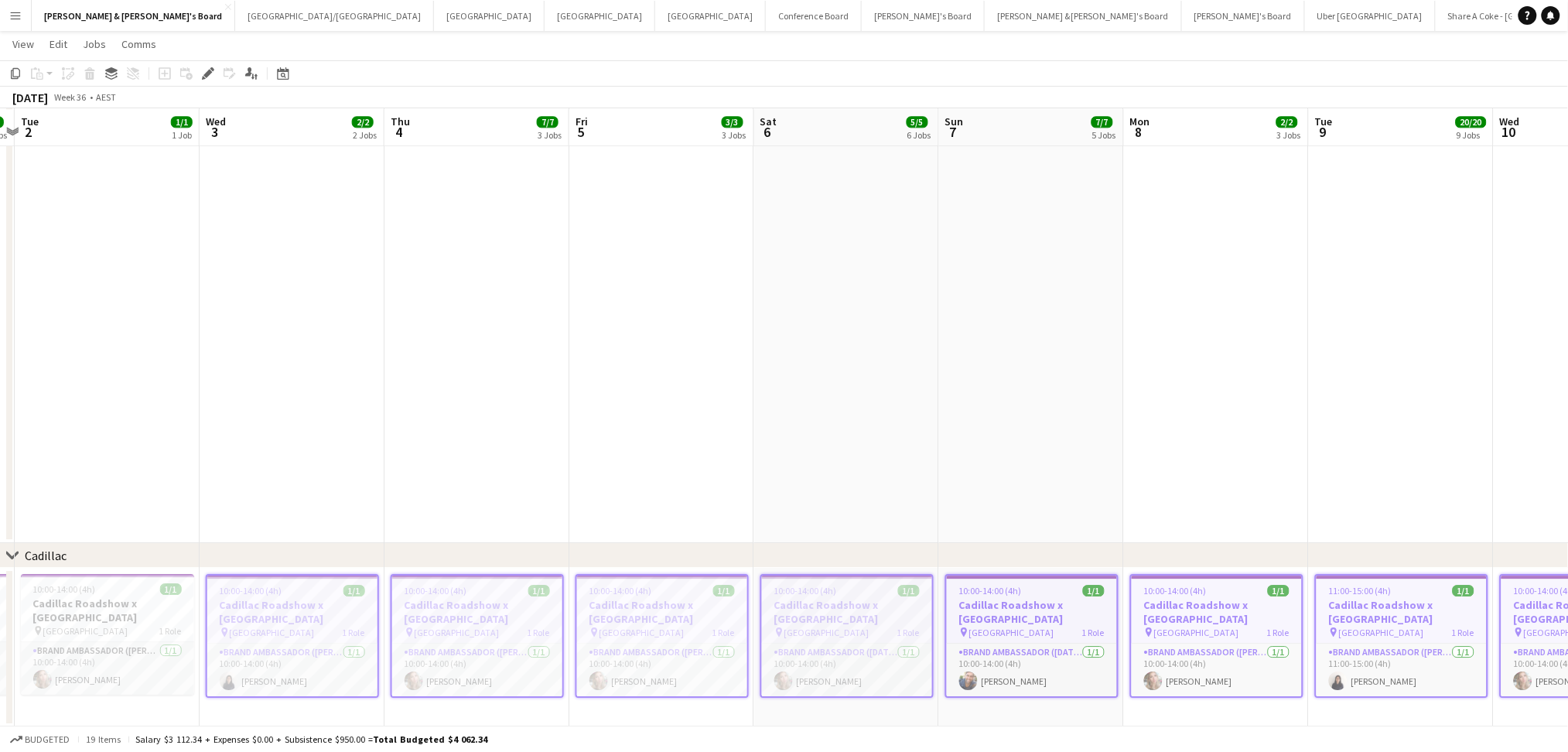
drag, startPoint x: 312, startPoint y: 512, endPoint x: 745, endPoint y: 523, distance: 433.1
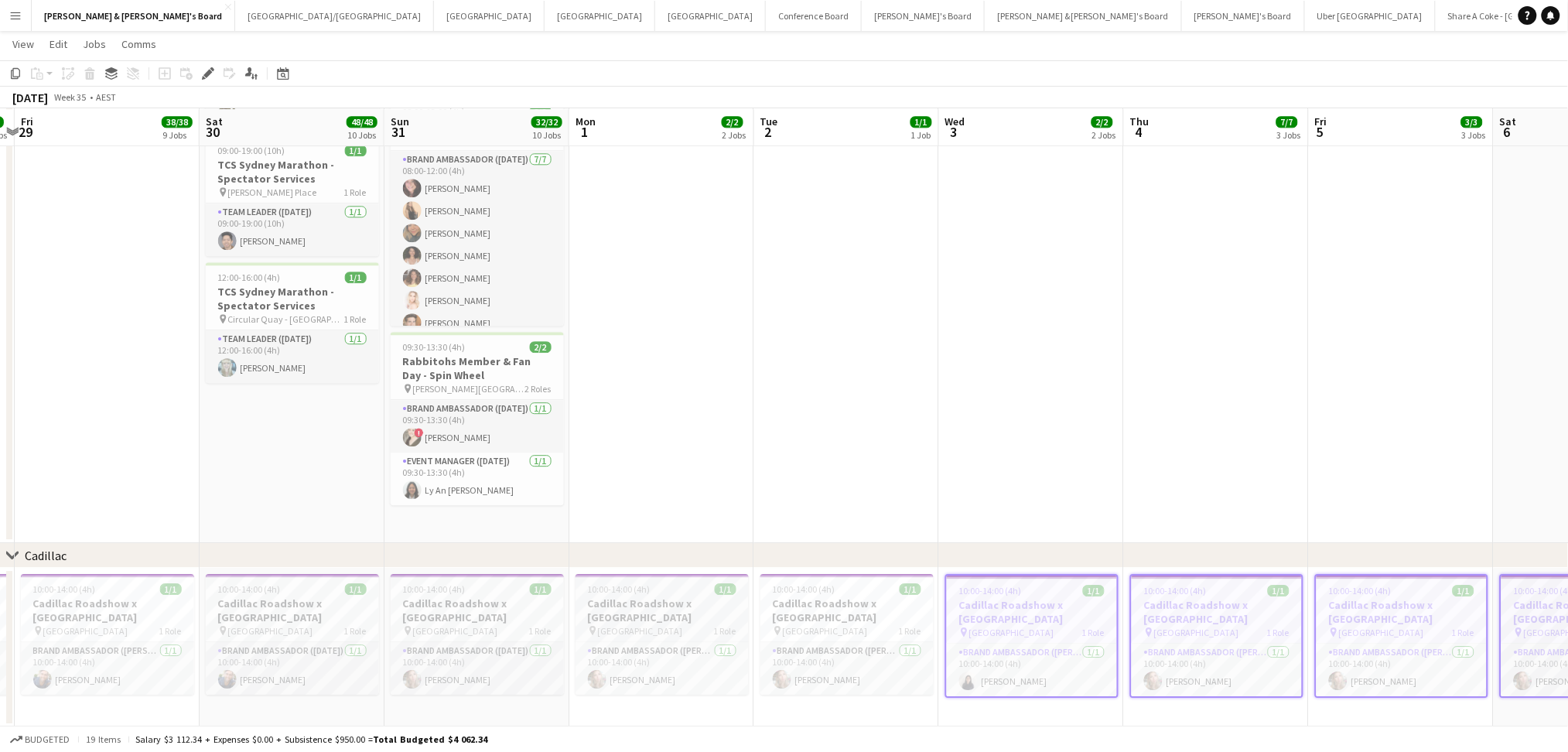
scroll to position [0, 497]
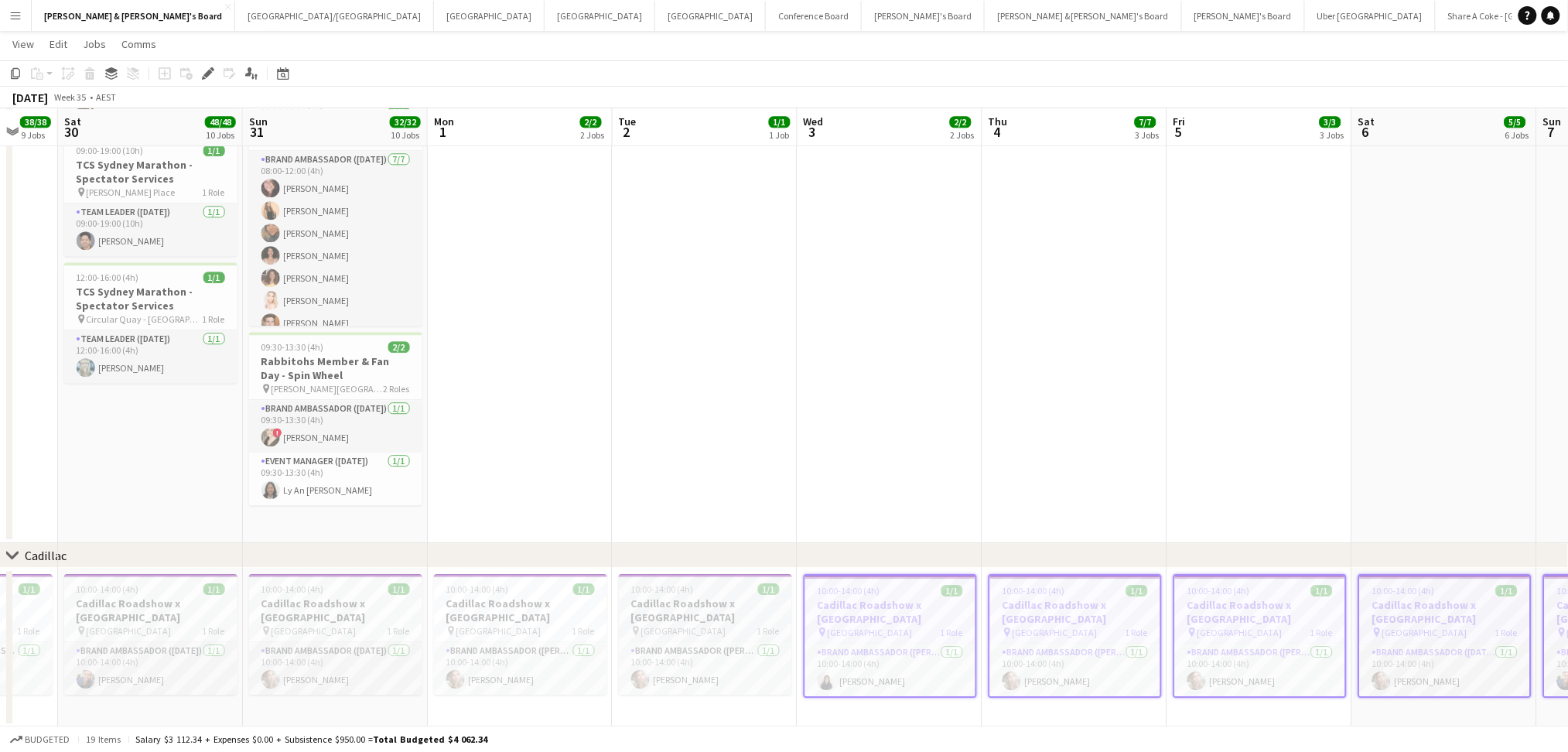
click at [715, 615] on h3 "Cadillac Roadshow x [GEOGRAPHIC_DATA]" at bounding box center [705, 610] width 174 height 28
click at [533, 617] on h3 "Cadillac Roadshow x [GEOGRAPHIC_DATA]" at bounding box center [521, 610] width 174 height 28
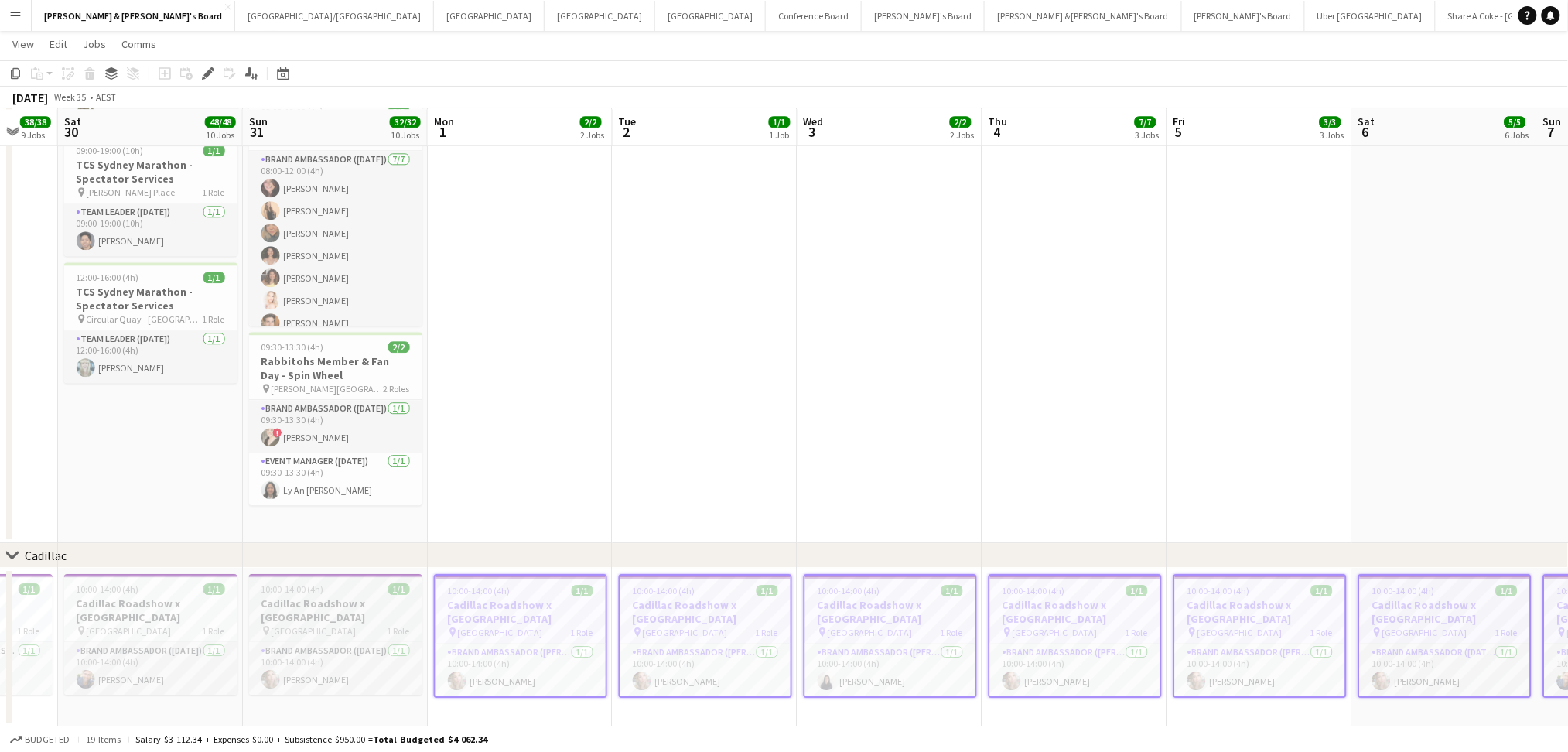
click at [360, 608] on h3 "Cadillac Roadshow x [GEOGRAPHIC_DATA]" at bounding box center [336, 610] width 174 height 28
click at [175, 632] on div "pin [GEOGRAPHIC_DATA] 1 Role" at bounding box center [151, 630] width 174 height 12
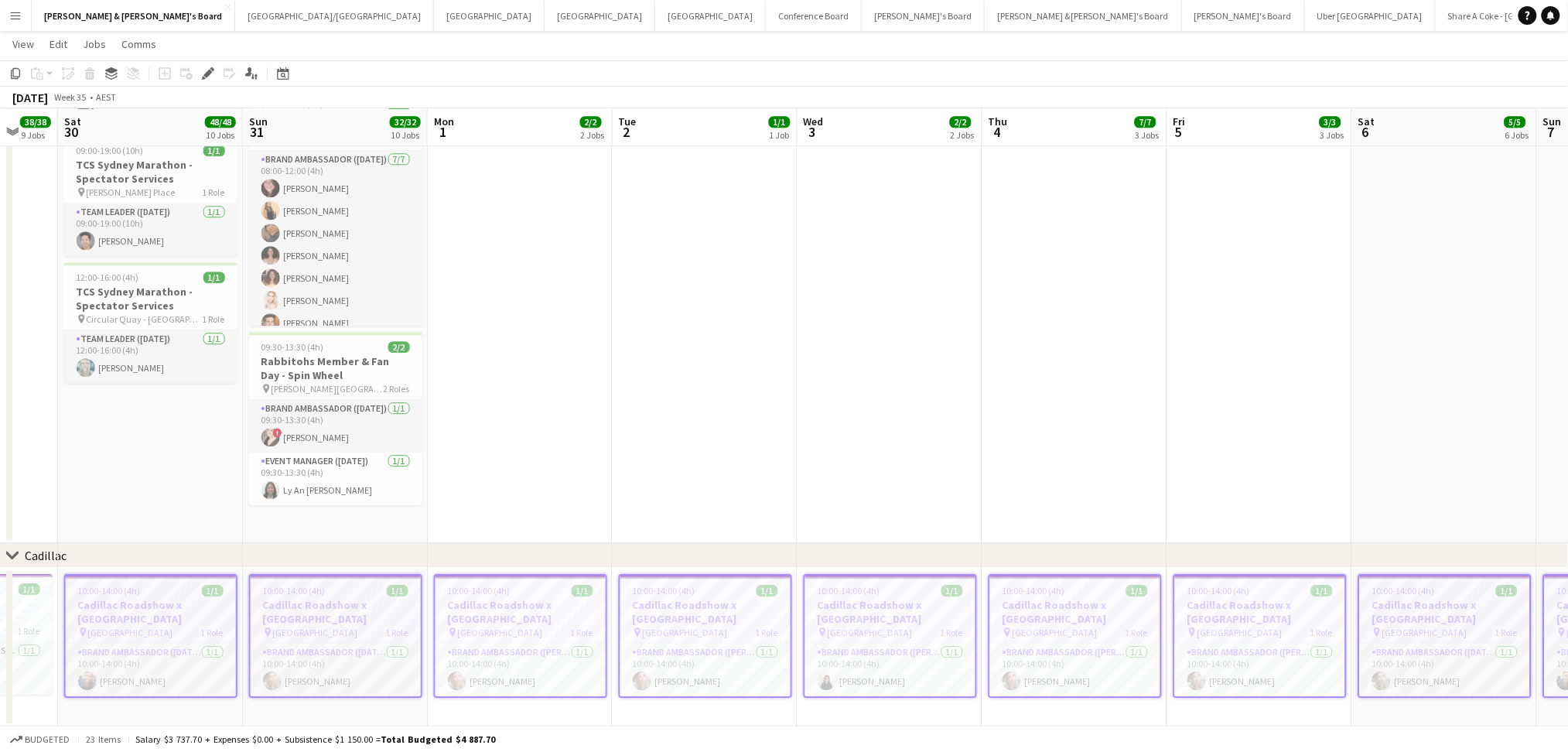
drag, startPoint x: 204, startPoint y: 553, endPoint x: 783, endPoint y: 537, distance: 579.2
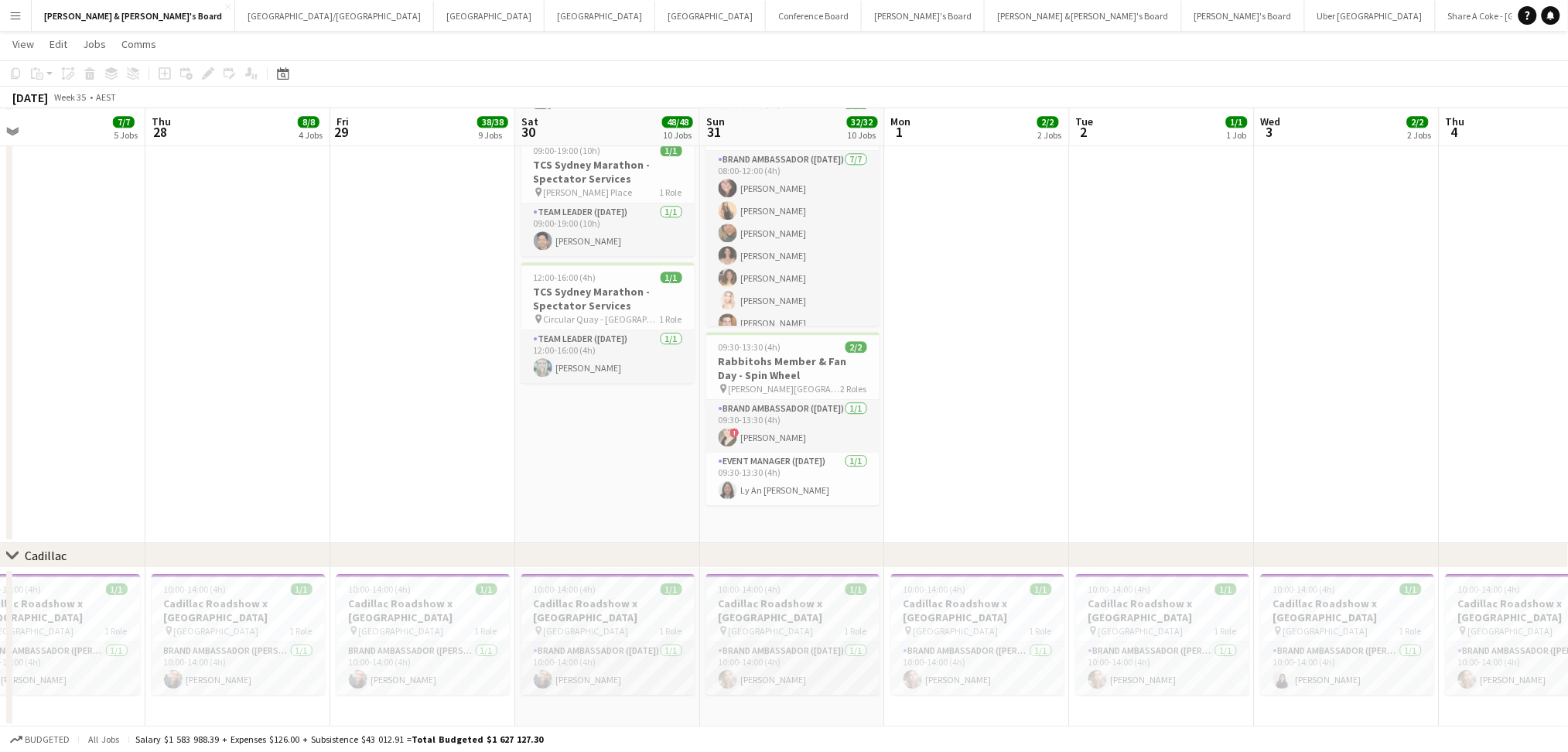
drag, startPoint x: 208, startPoint y: 493, endPoint x: 774, endPoint y: 526, distance: 567.0
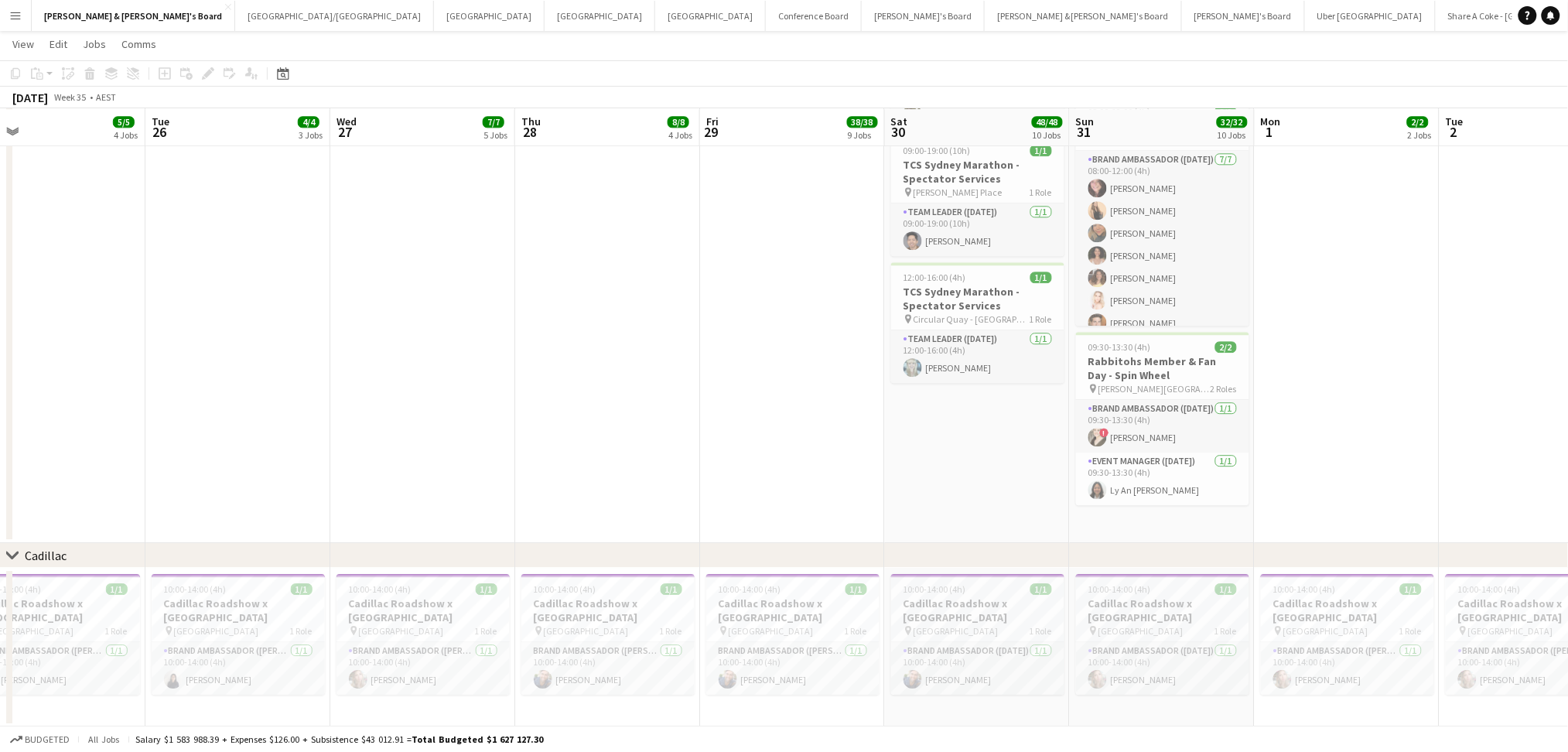
scroll to position [0, 485]
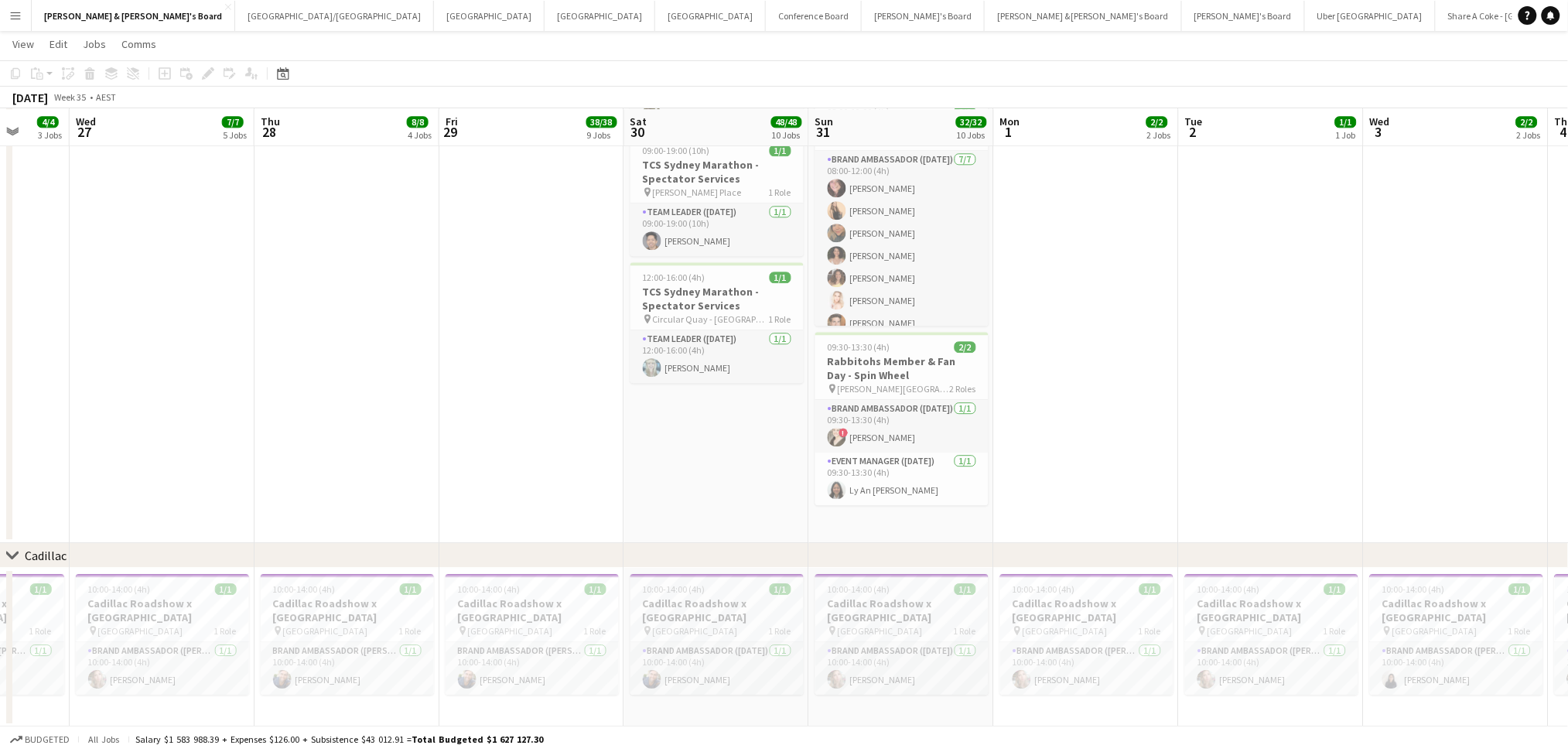
drag, startPoint x: 371, startPoint y: 460, endPoint x: 909, endPoint y: 420, distance: 539.5
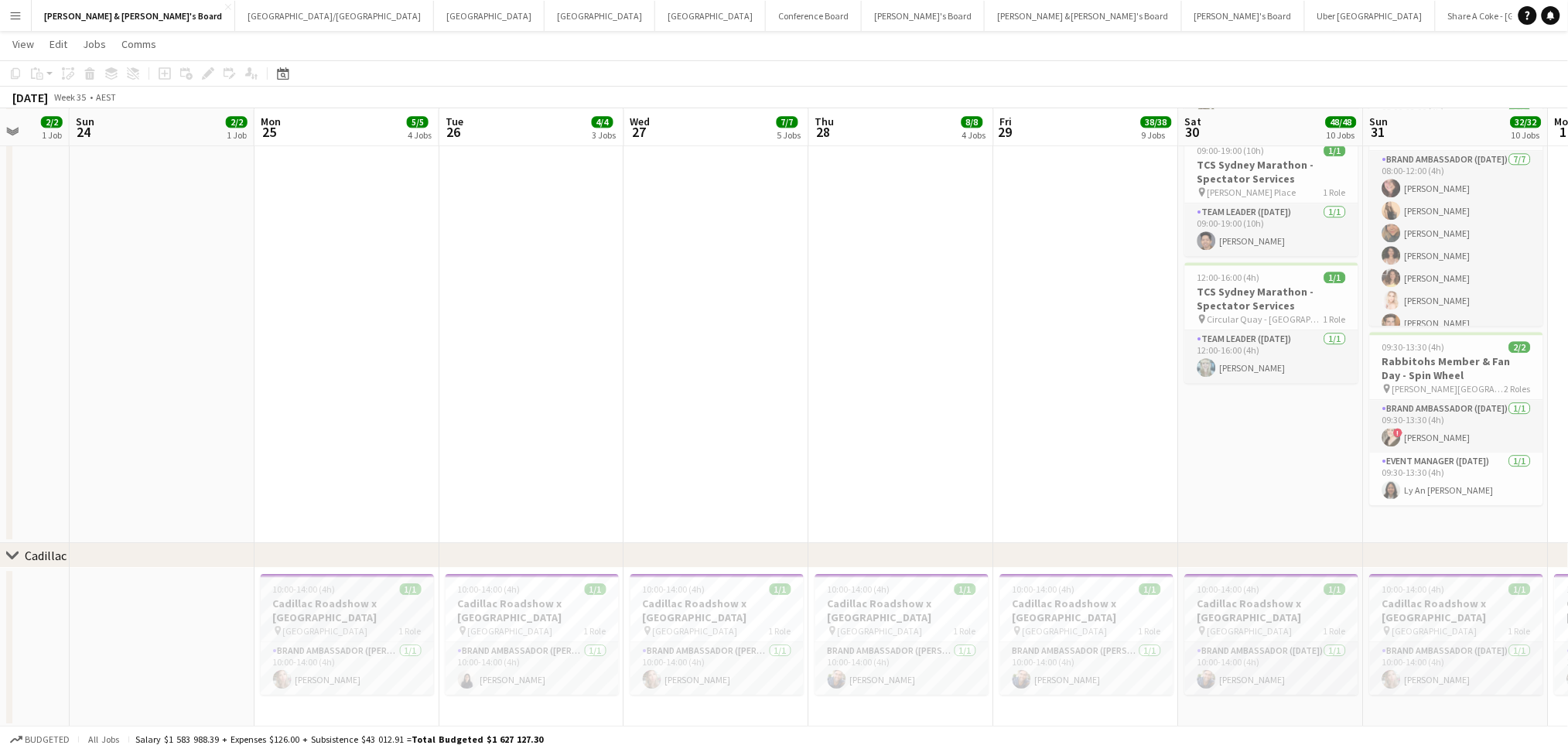
scroll to position [0, 491]
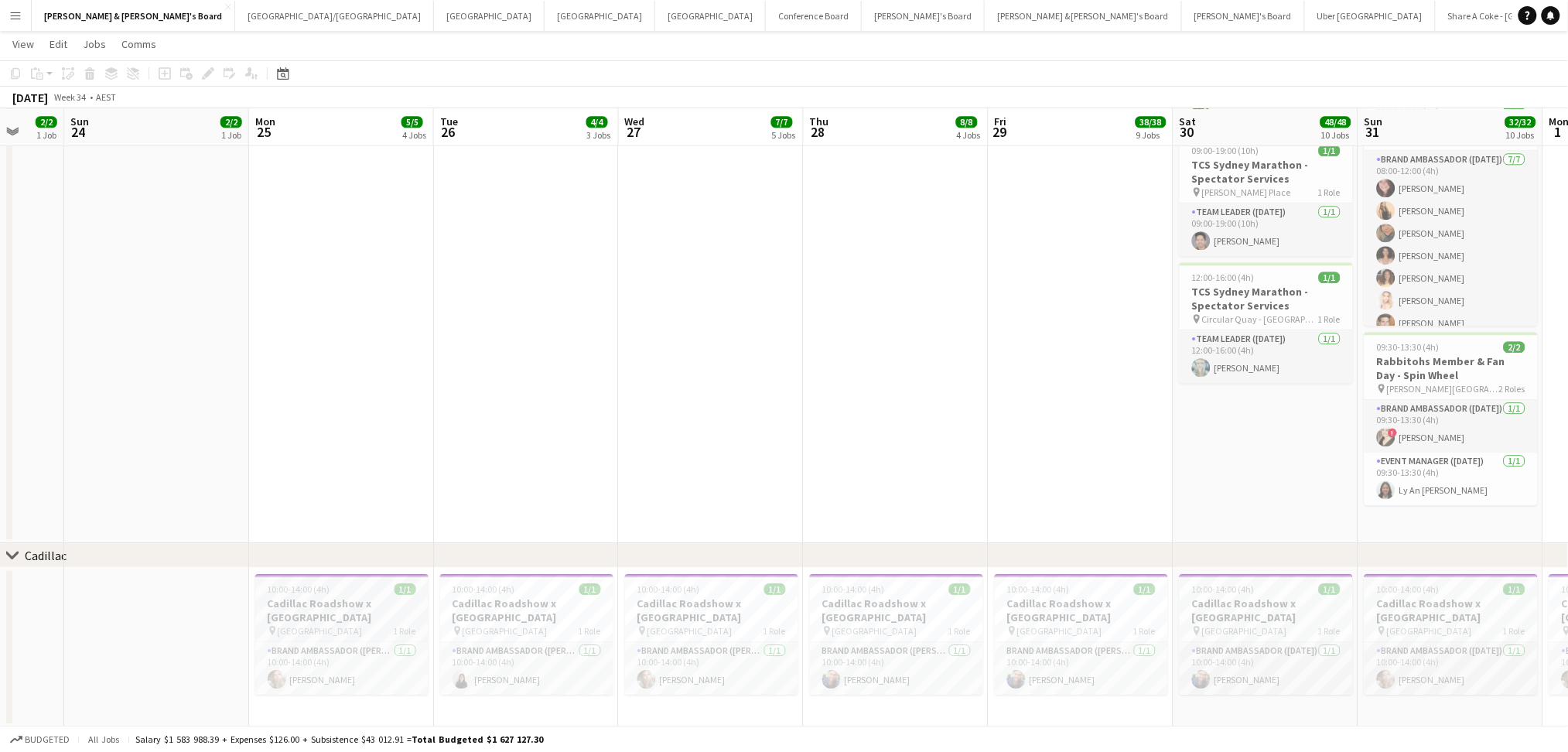
click at [373, 618] on h3 "Cadillac Roadshow x [GEOGRAPHIC_DATA]" at bounding box center [342, 610] width 174 height 28
click at [515, 606] on h3 "Cadillac Roadshow x [GEOGRAPHIC_DATA]" at bounding box center [527, 610] width 174 height 28
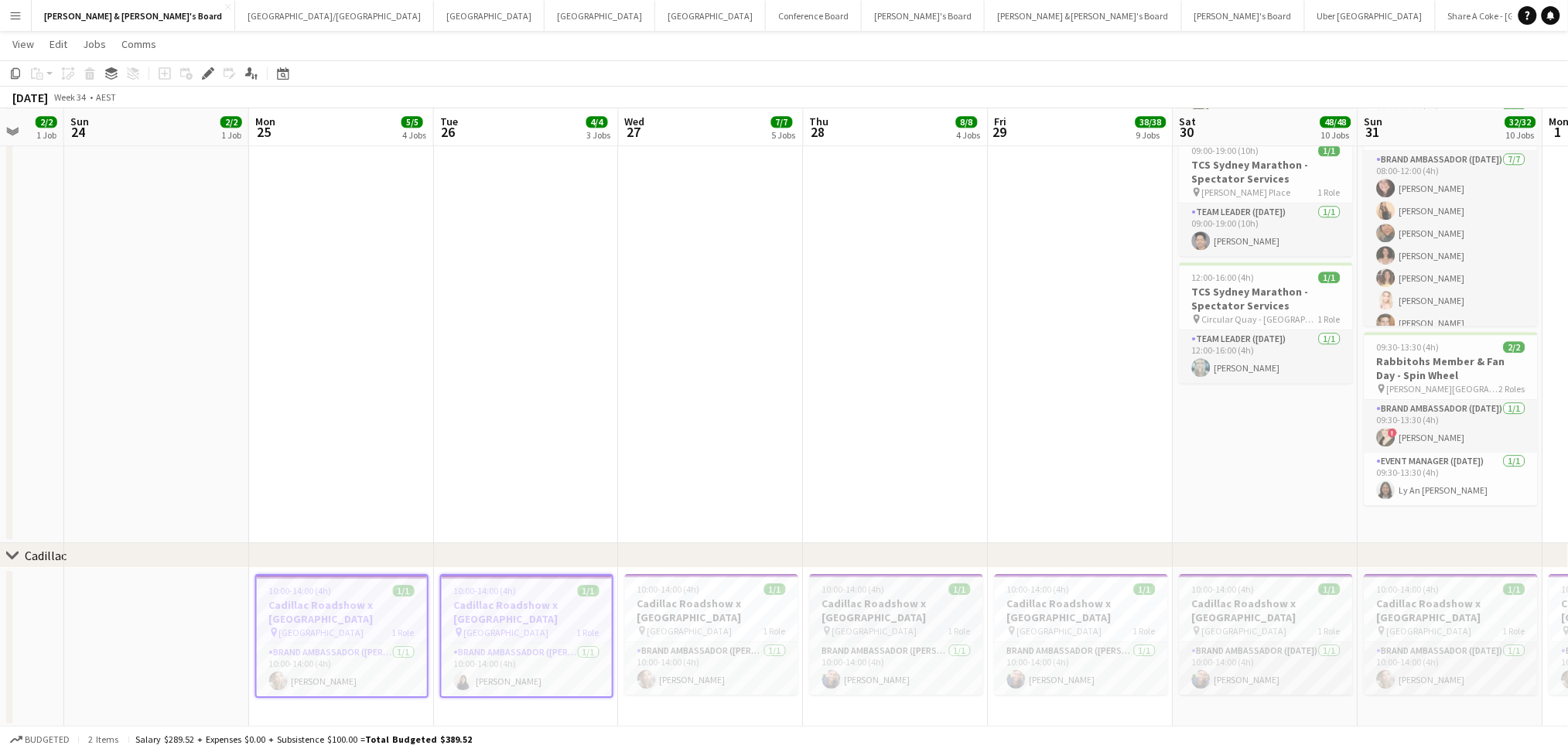
drag, startPoint x: 743, startPoint y: 604, endPoint x: 889, endPoint y: 601, distance: 146.0
click at [746, 604] on h3 "Cadillac Roadshow x [GEOGRAPHIC_DATA]" at bounding box center [712, 610] width 174 height 28
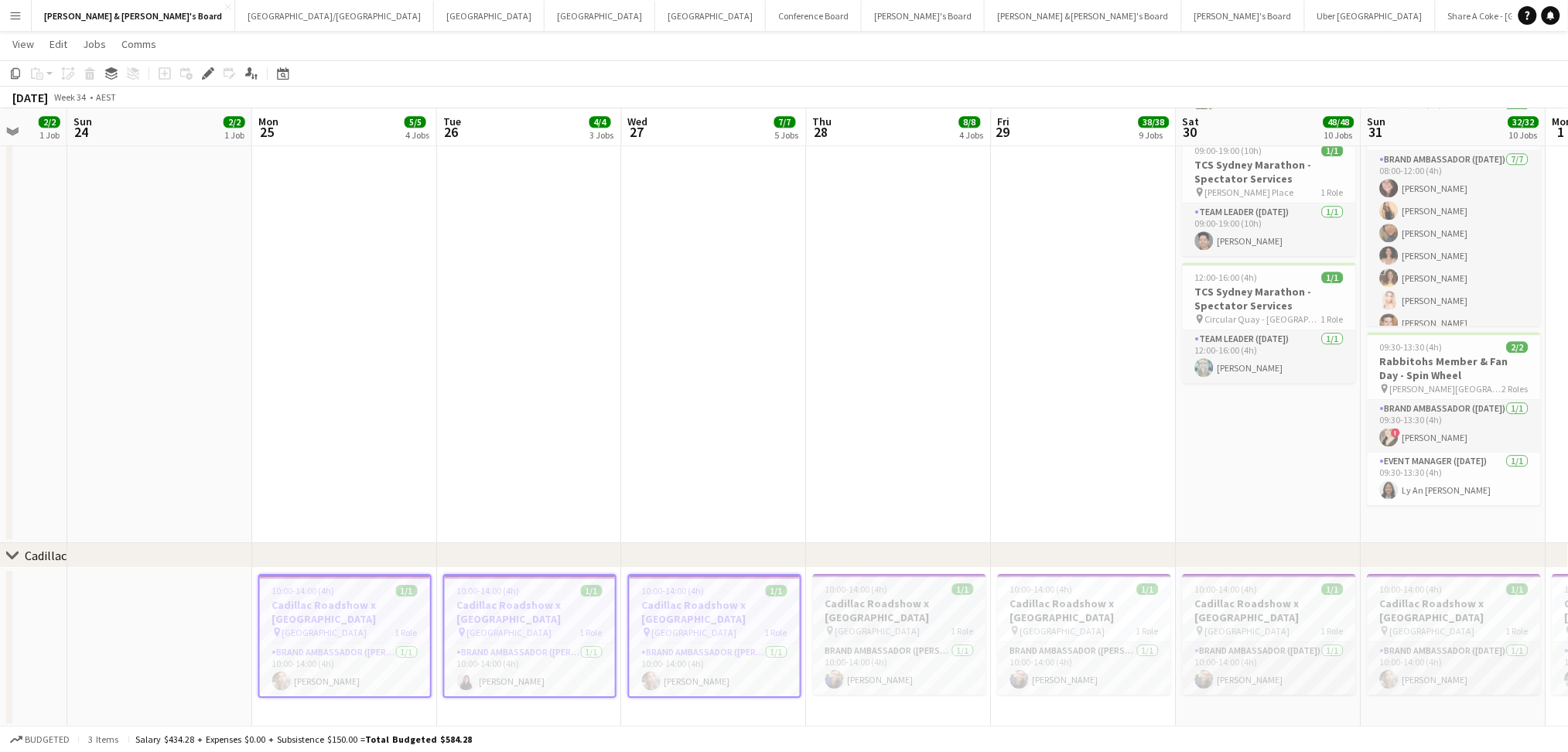
click at [889, 601] on h3 "Cadillac Roadshow x [GEOGRAPHIC_DATA]" at bounding box center [900, 610] width 174 height 28
click at [1049, 597] on h3 "Cadillac Roadshow x [GEOGRAPHIC_DATA]" at bounding box center [1084, 610] width 174 height 28
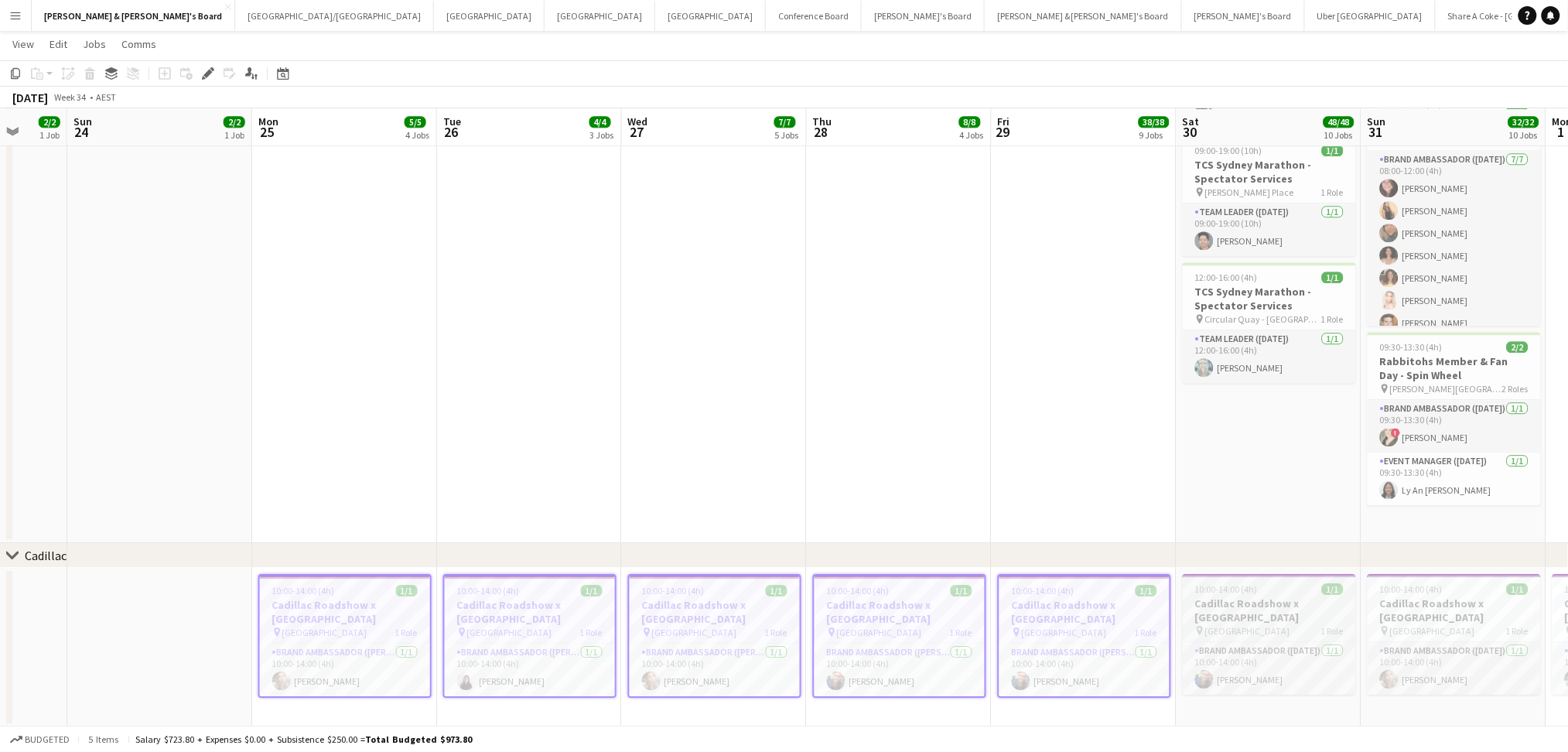
click at [1250, 601] on h3 "Cadillac Roadshow x [GEOGRAPHIC_DATA]" at bounding box center [1270, 610] width 174 height 28
drag, startPoint x: 1270, startPoint y: 509, endPoint x: 199, endPoint y: 506, distance: 1071.0
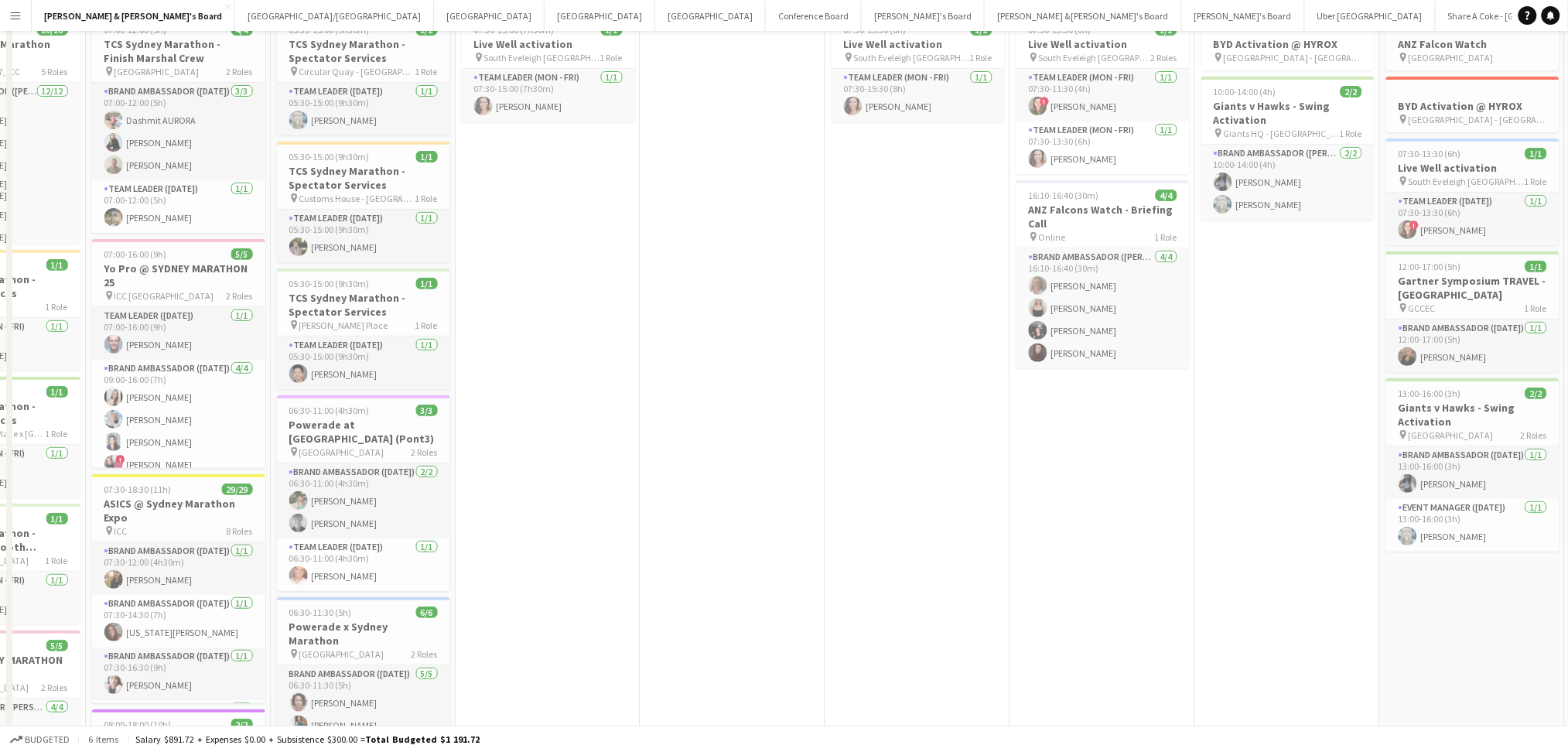
scroll to position [0, 0]
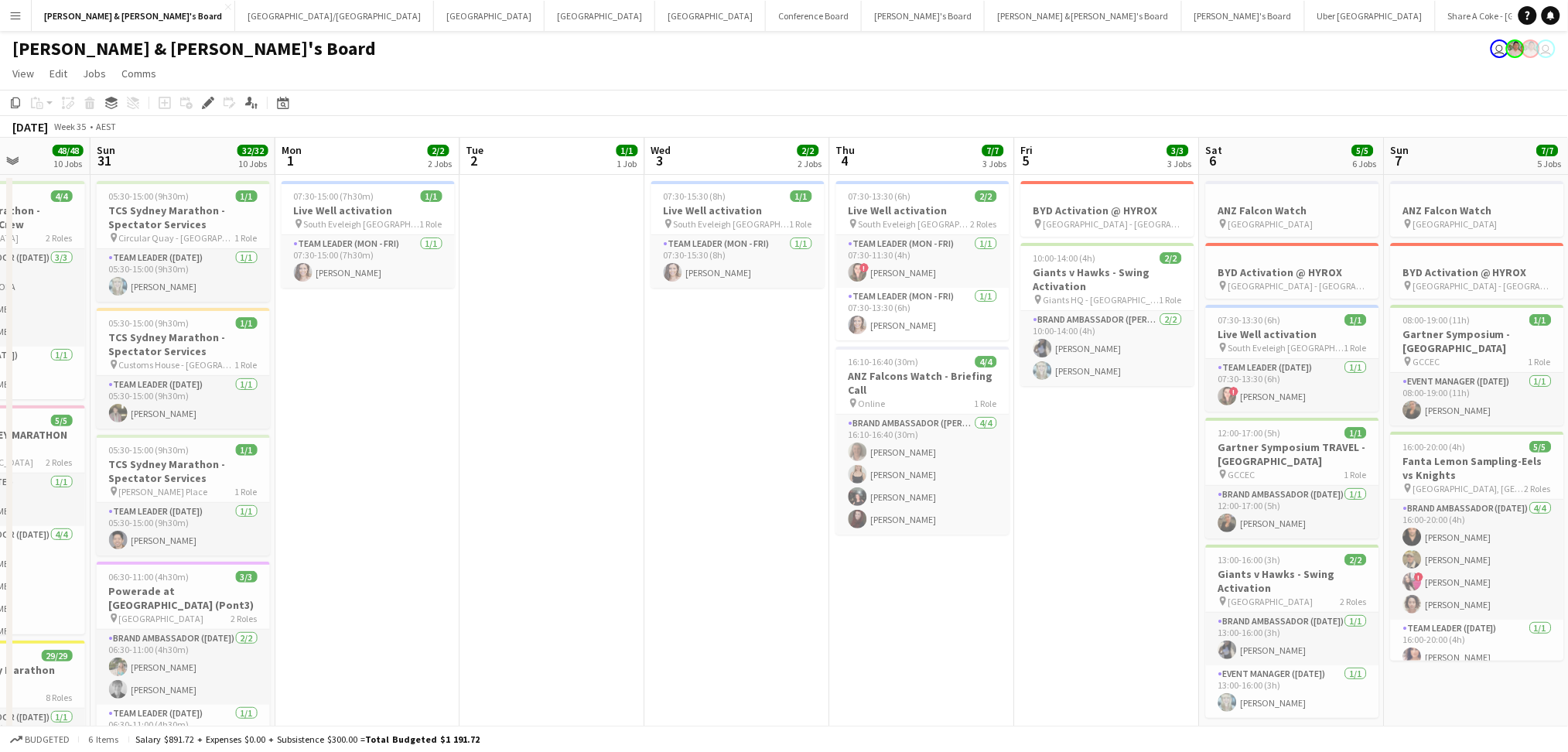
drag, startPoint x: 652, startPoint y: 511, endPoint x: 467, endPoint y: 472, distance: 189.1
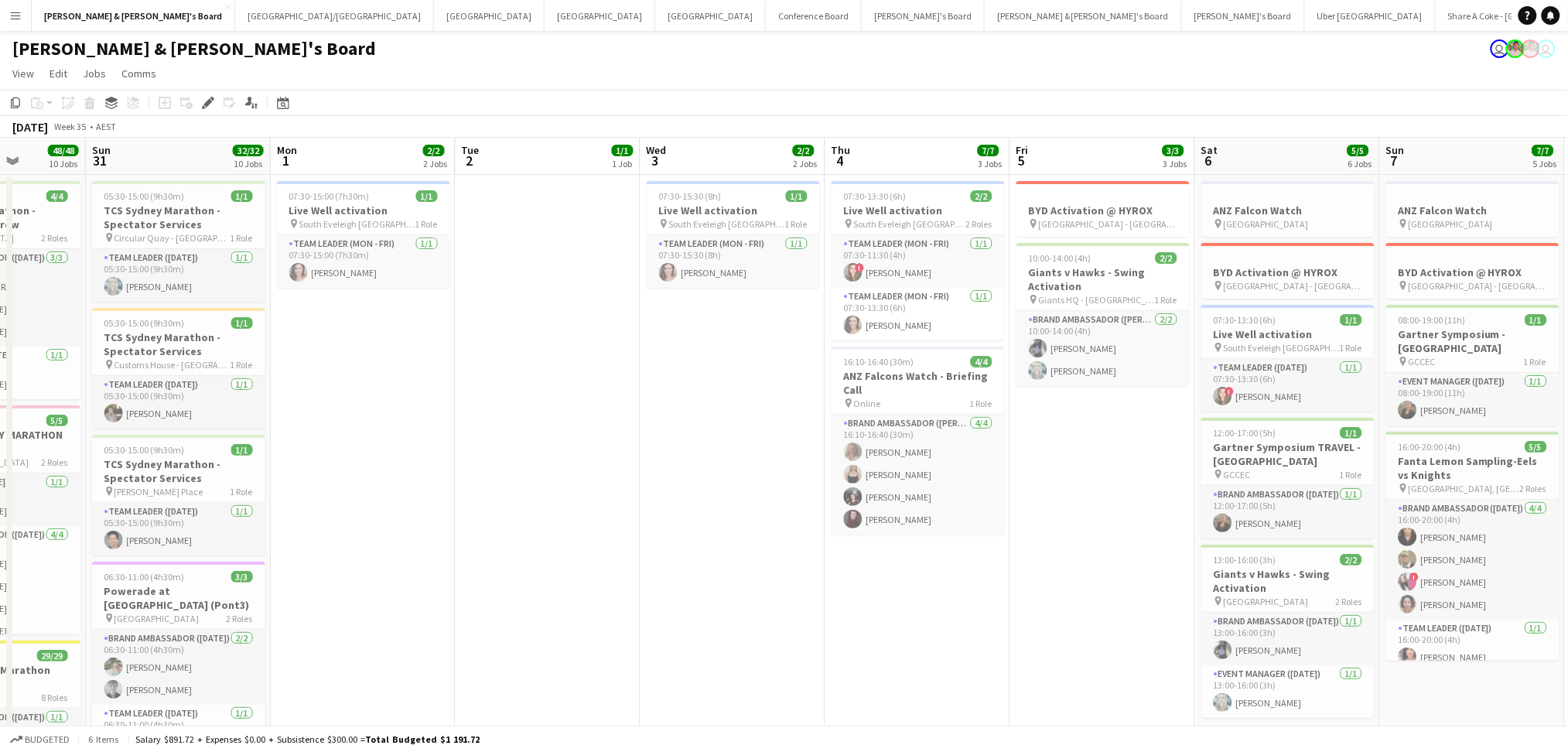
drag, startPoint x: 933, startPoint y: 621, endPoint x: 1003, endPoint y: 560, distance: 92.8
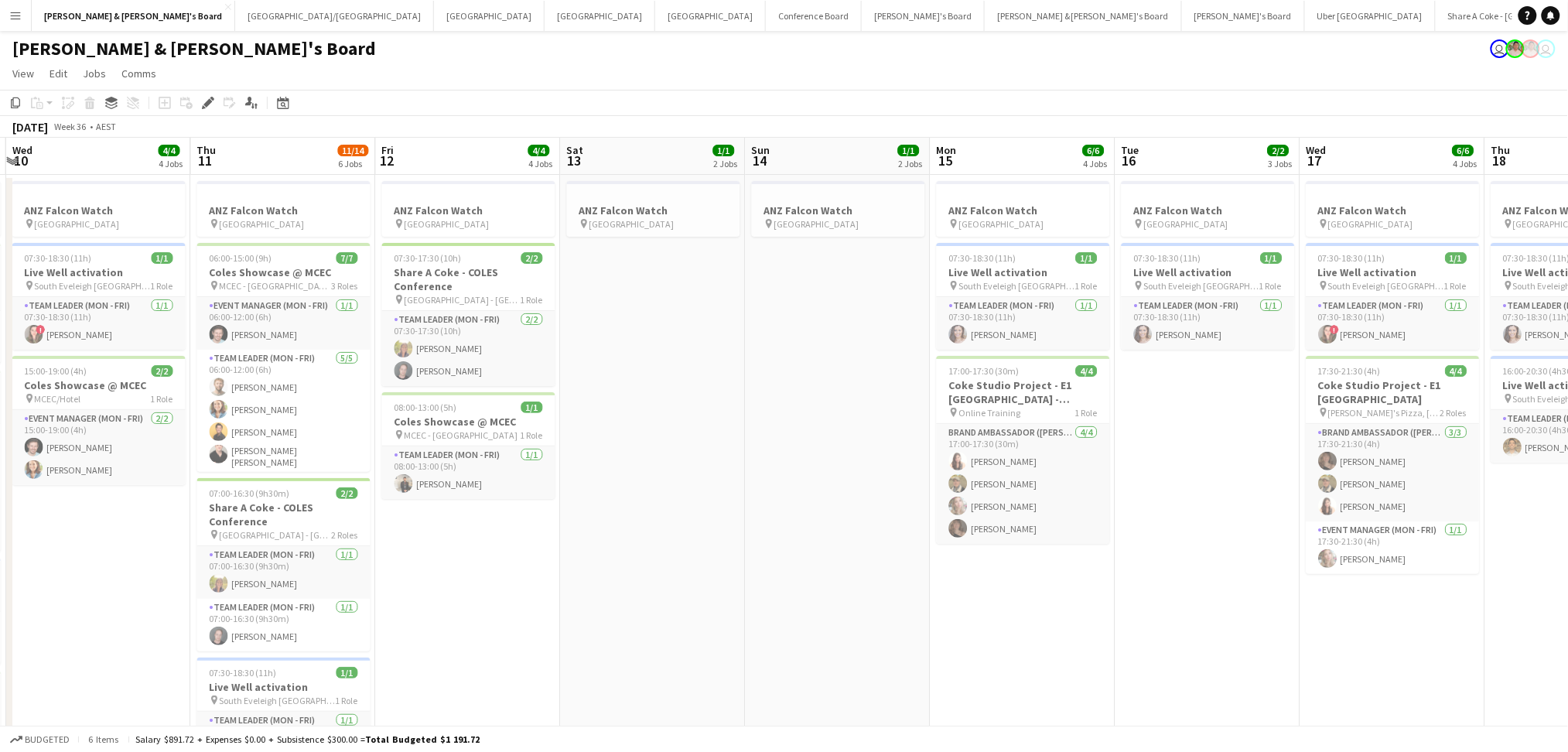
drag, startPoint x: 1249, startPoint y: 617, endPoint x: 384, endPoint y: 538, distance: 868.6
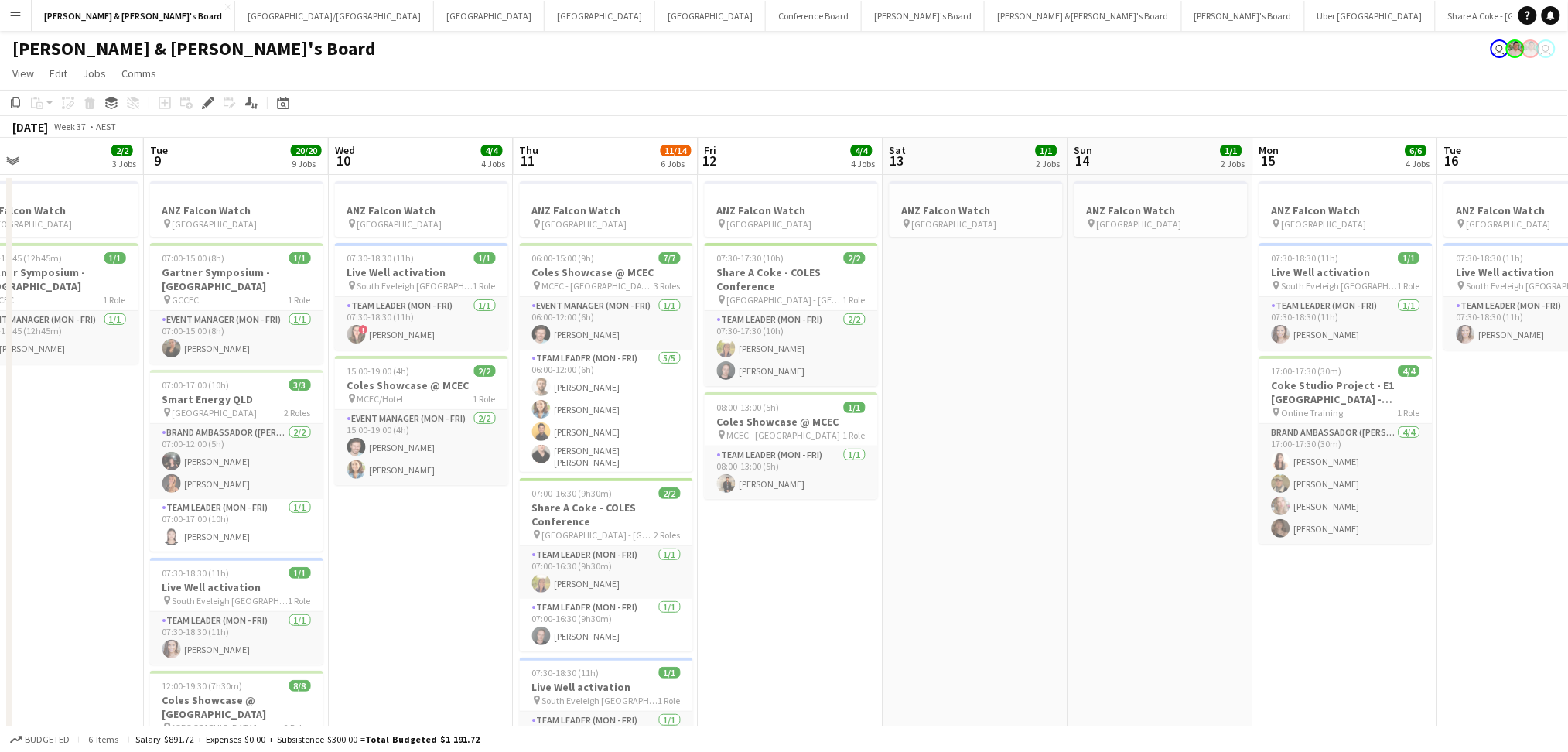
drag, startPoint x: 710, startPoint y: 586, endPoint x: 398, endPoint y: 529, distance: 317.2
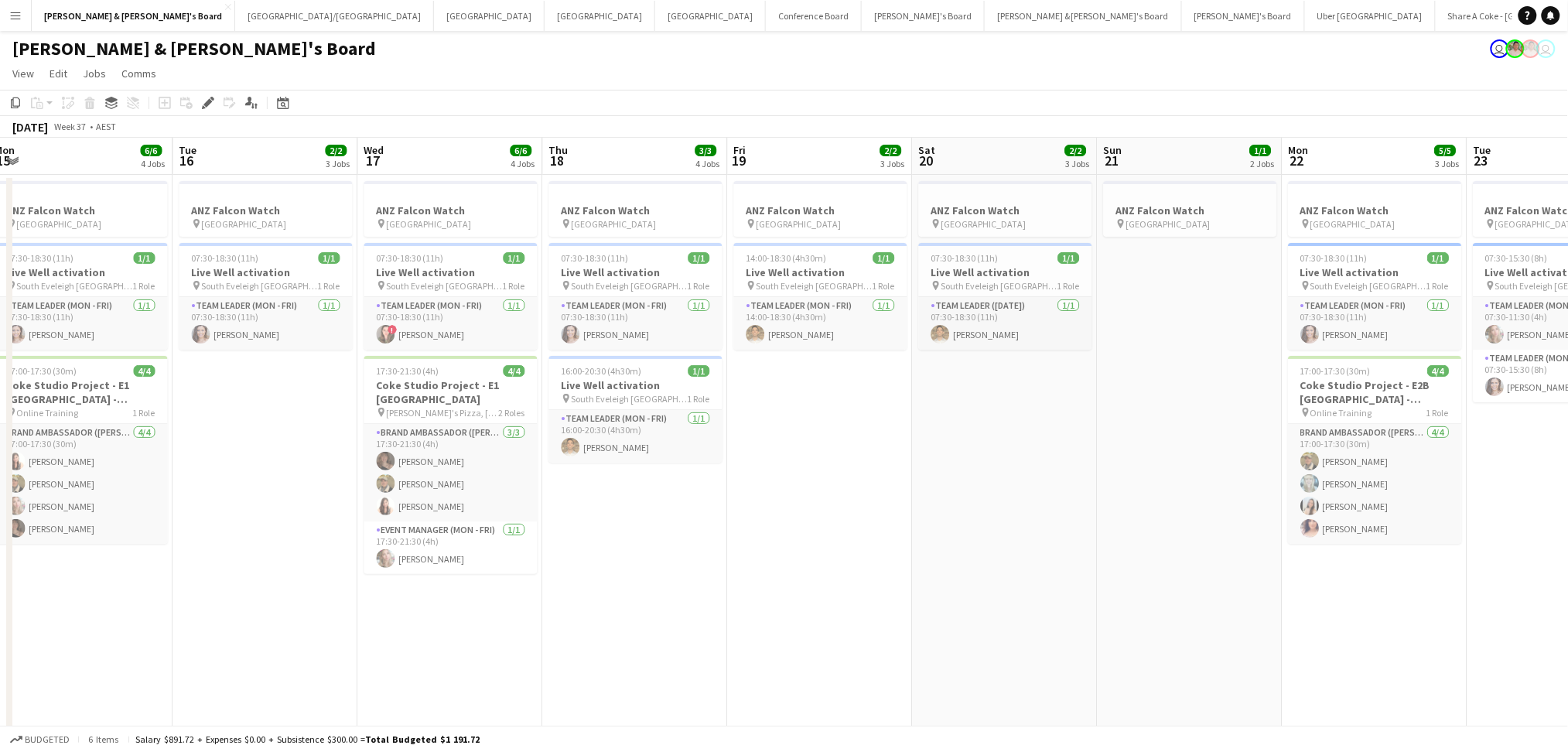
drag, startPoint x: 1294, startPoint y: 672, endPoint x: 335, endPoint y: 527, distance: 969.9
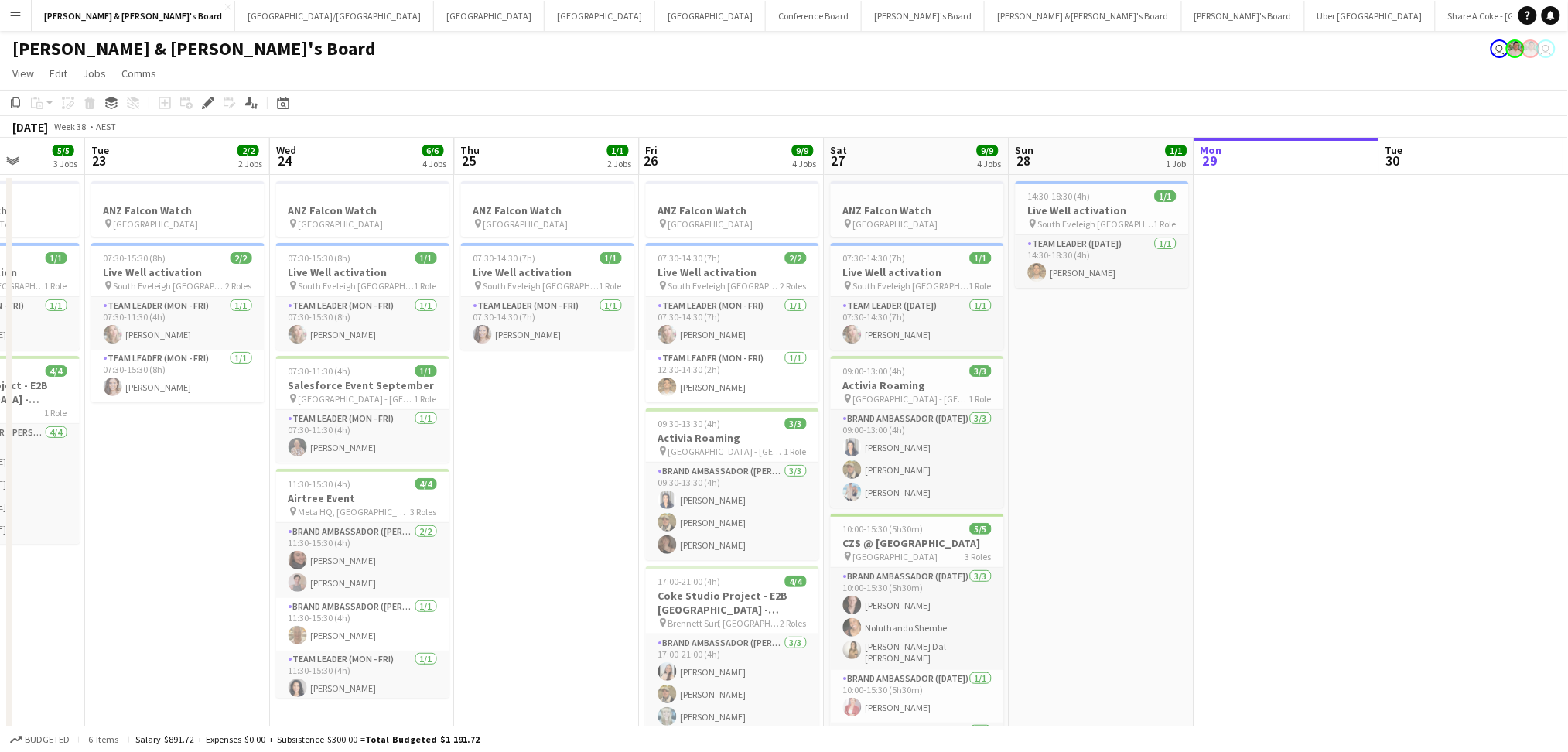
drag, startPoint x: 1125, startPoint y: 631, endPoint x: 492, endPoint y: 544, distance: 639.0
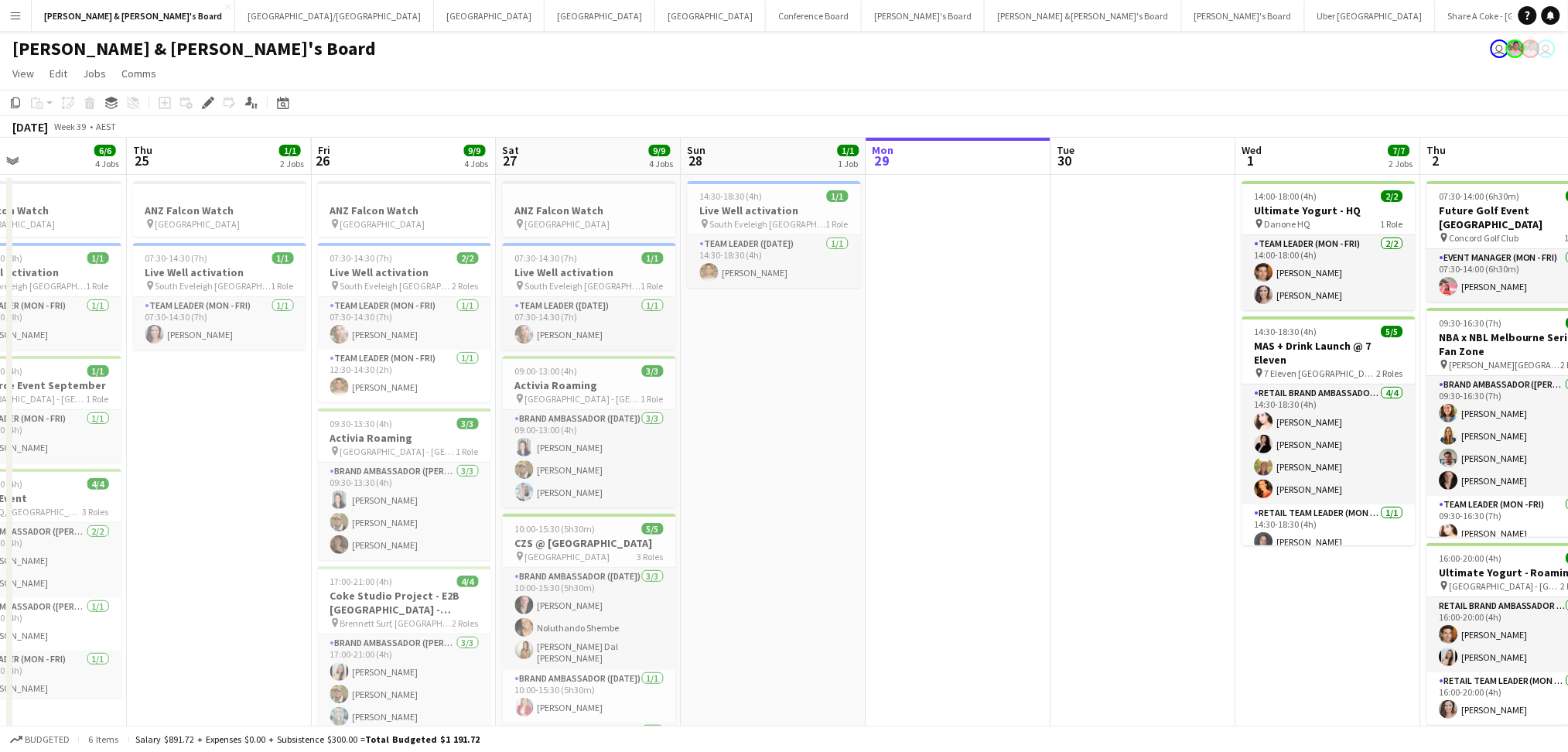
drag, startPoint x: 1308, startPoint y: 601, endPoint x: 954, endPoint y: 503, distance: 367.3
